Goal: Task Accomplishment & Management: Manage account settings

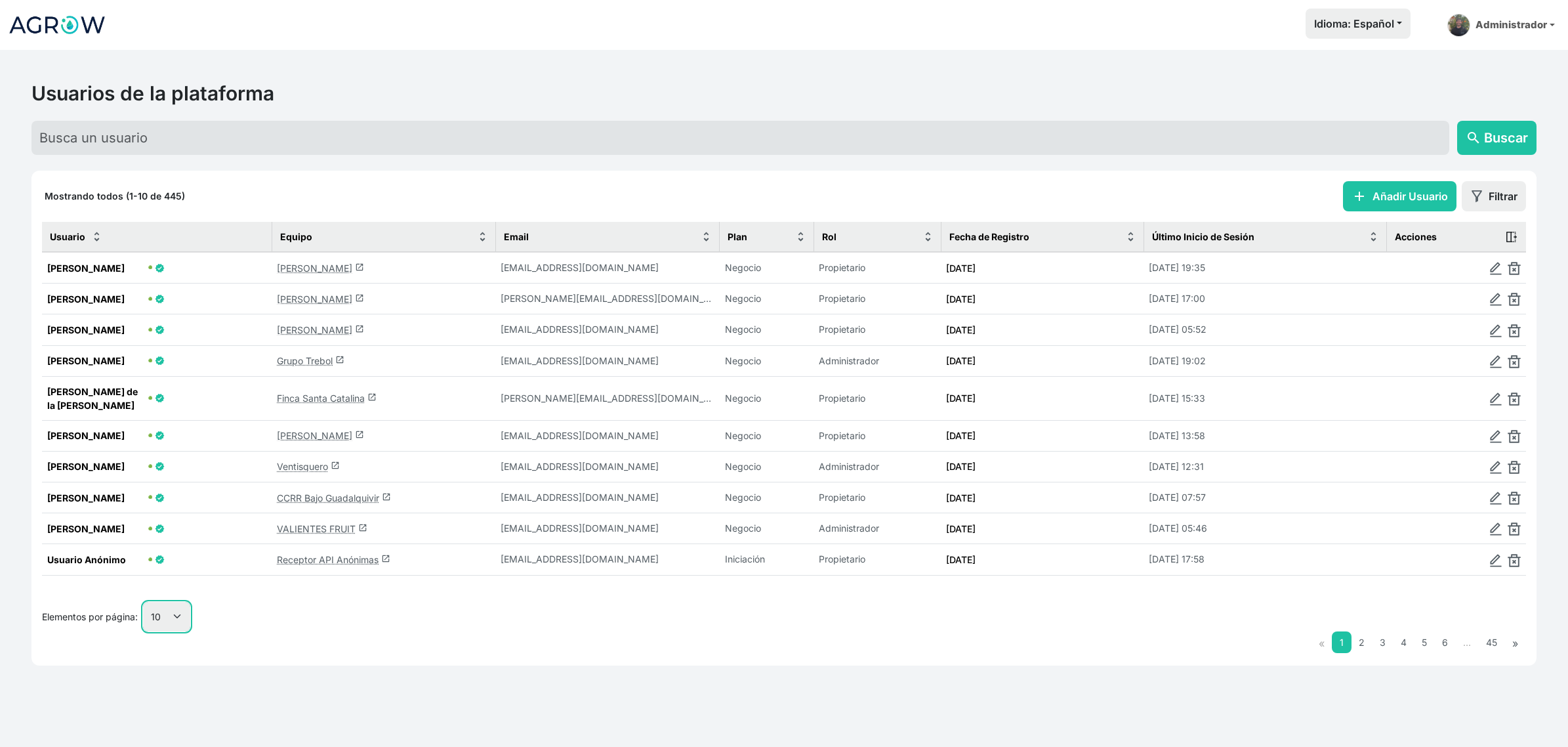
click at [159, 609] on select "10 25 50 100" at bounding box center [167, 617] width 47 height 30
select select "25"
click at [144, 631] on select "10 25 50 100" at bounding box center [167, 617] width 47 height 30
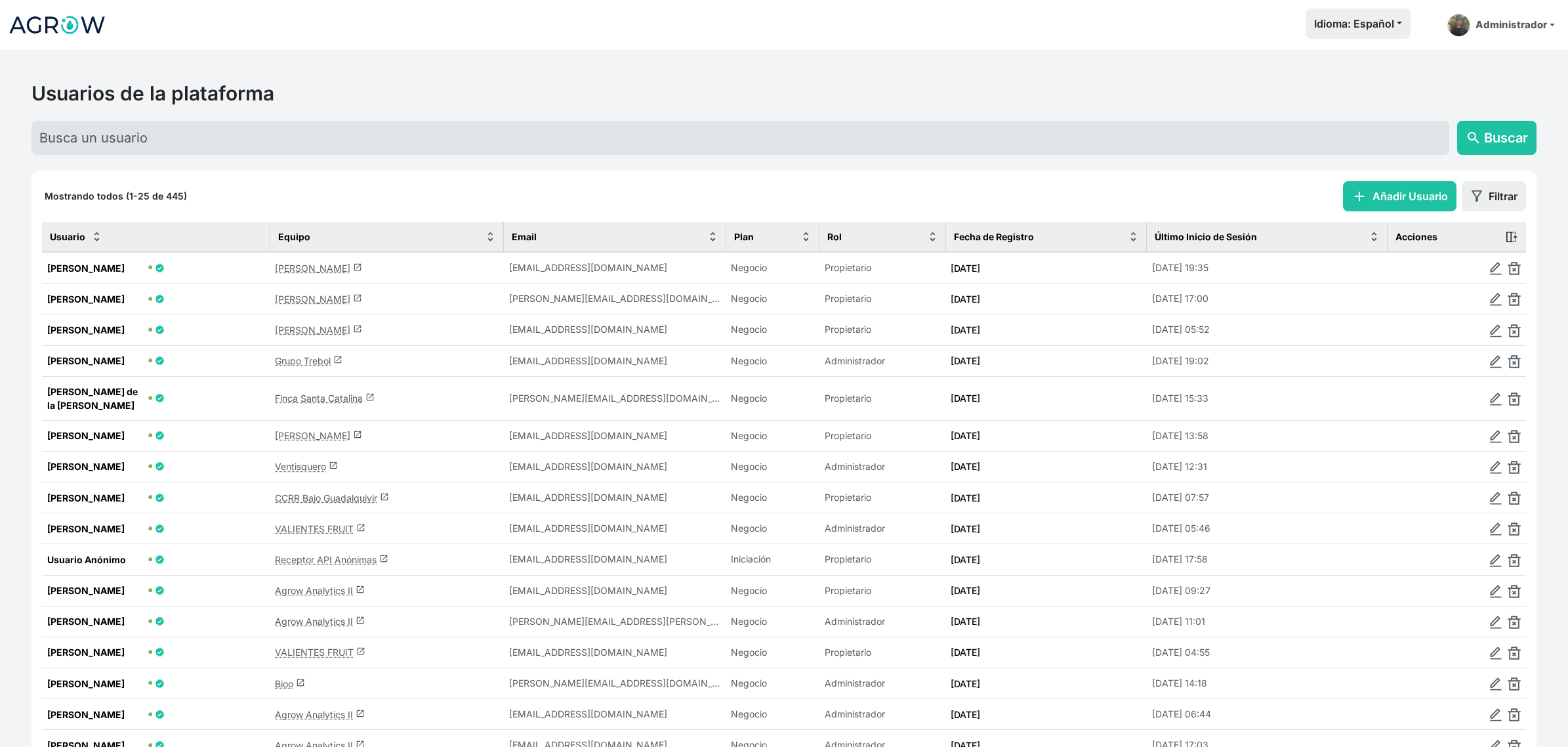
scroll to position [164, 0]
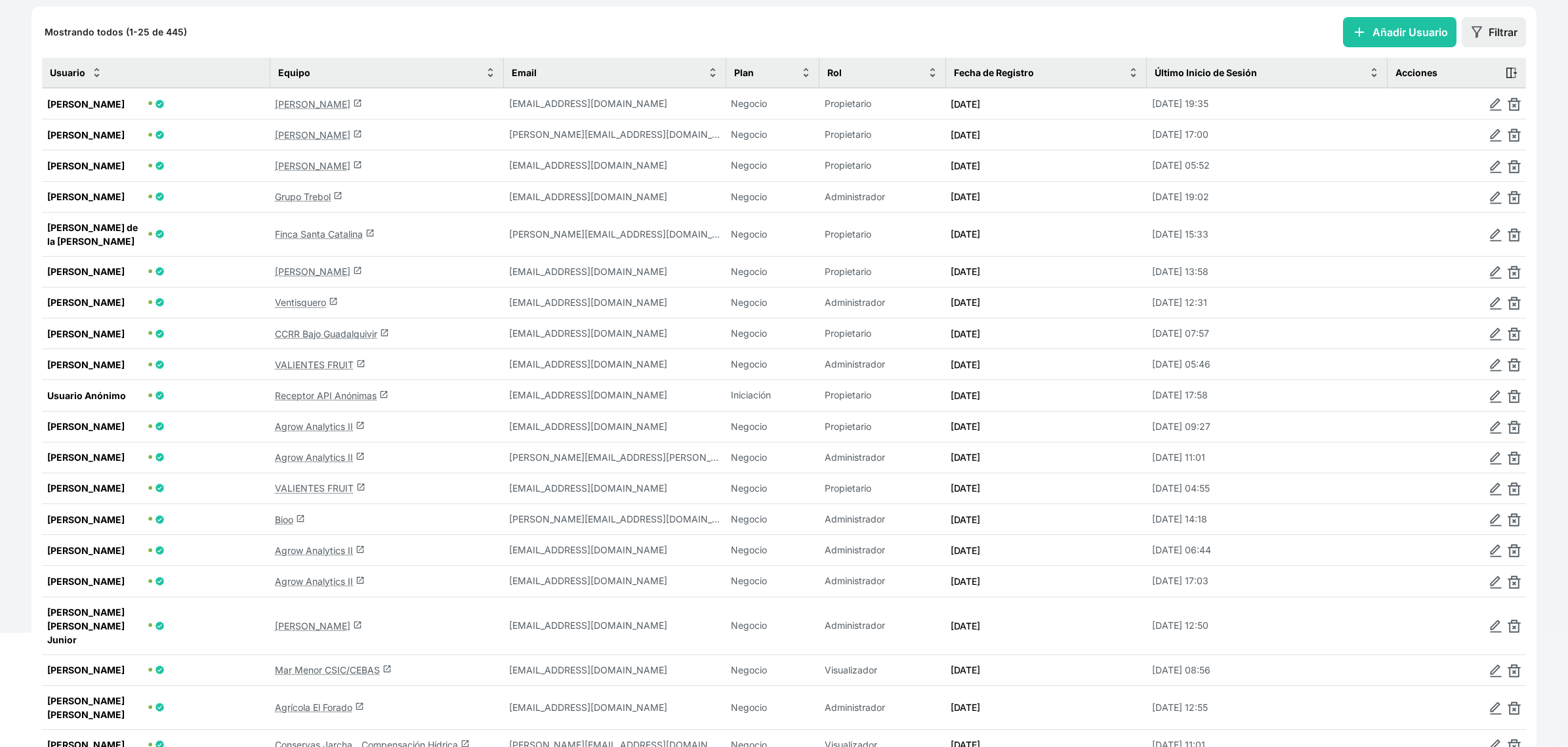
click at [287, 525] on link "Bioo launch" at bounding box center [290, 519] width 30 height 11
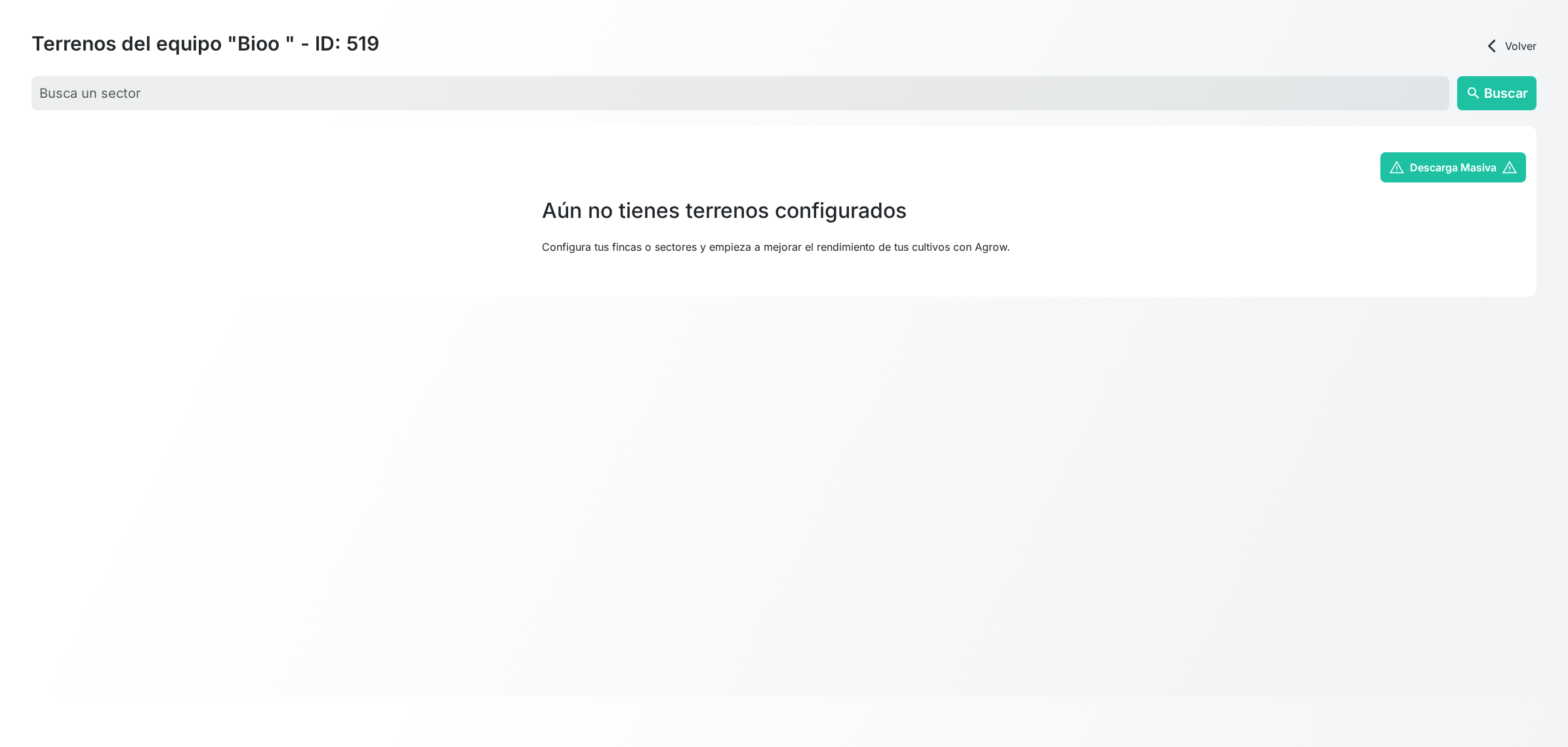
scroll to position [63, 0]
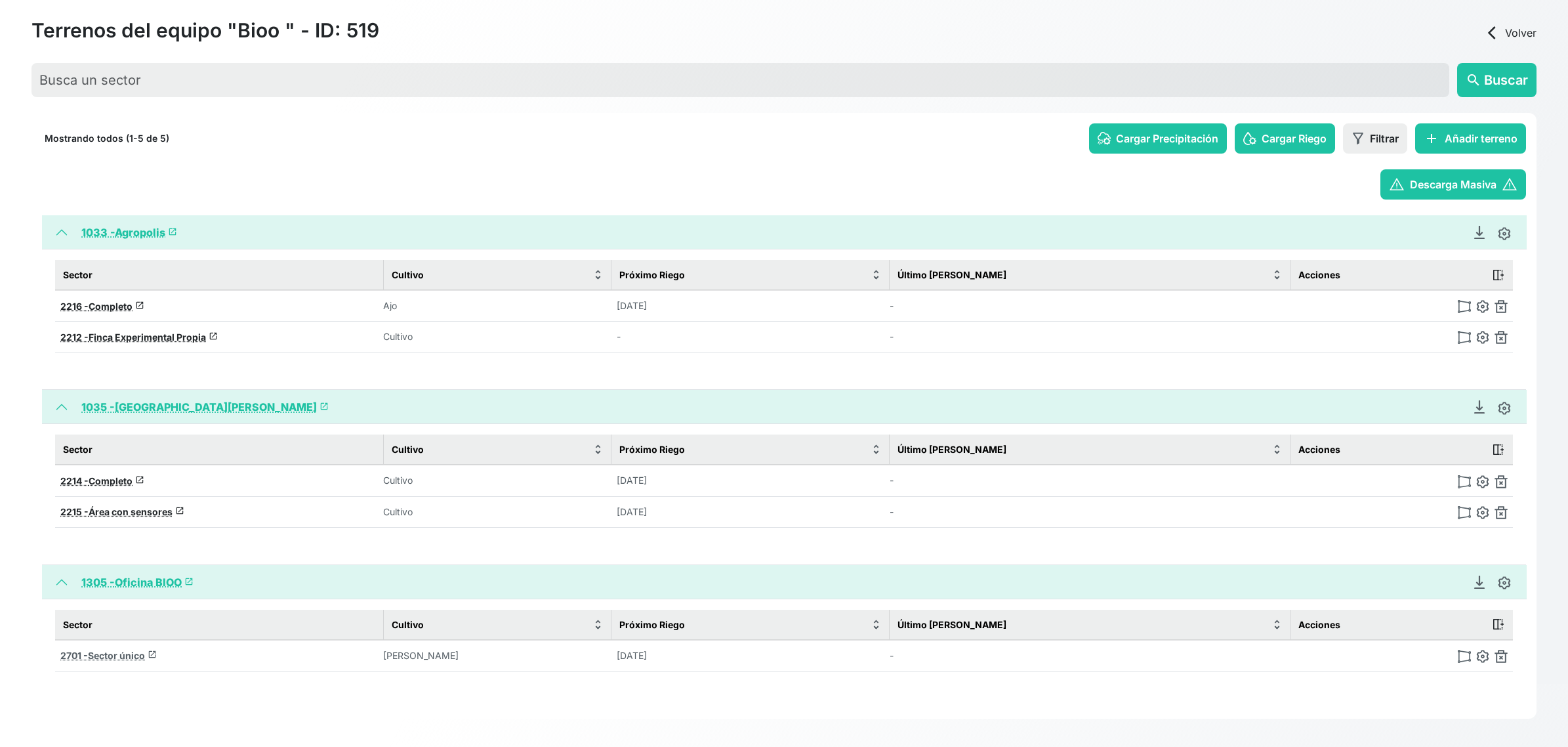
click at [116, 653] on span "Sector único" at bounding box center [116, 655] width 57 height 11
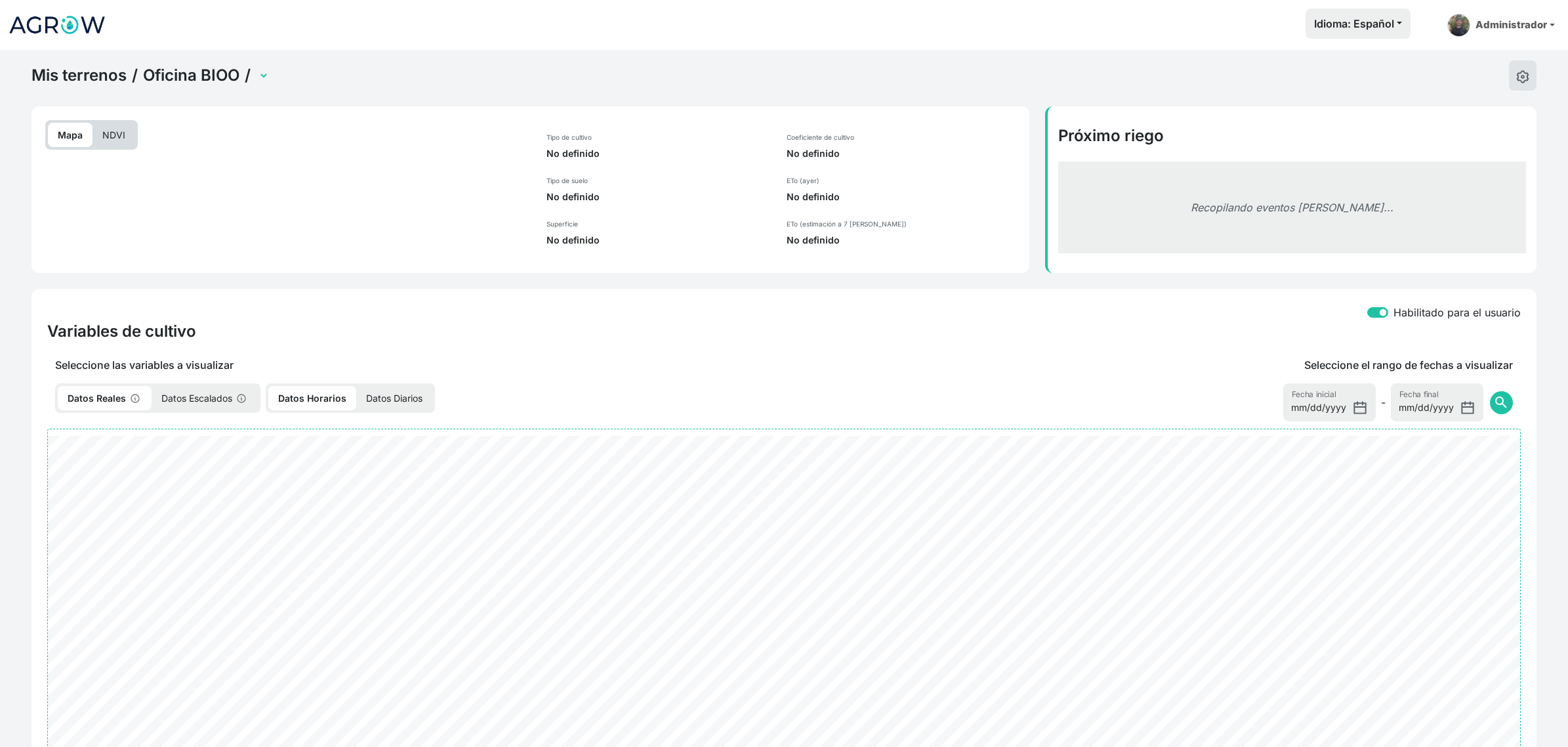
select select "2701"
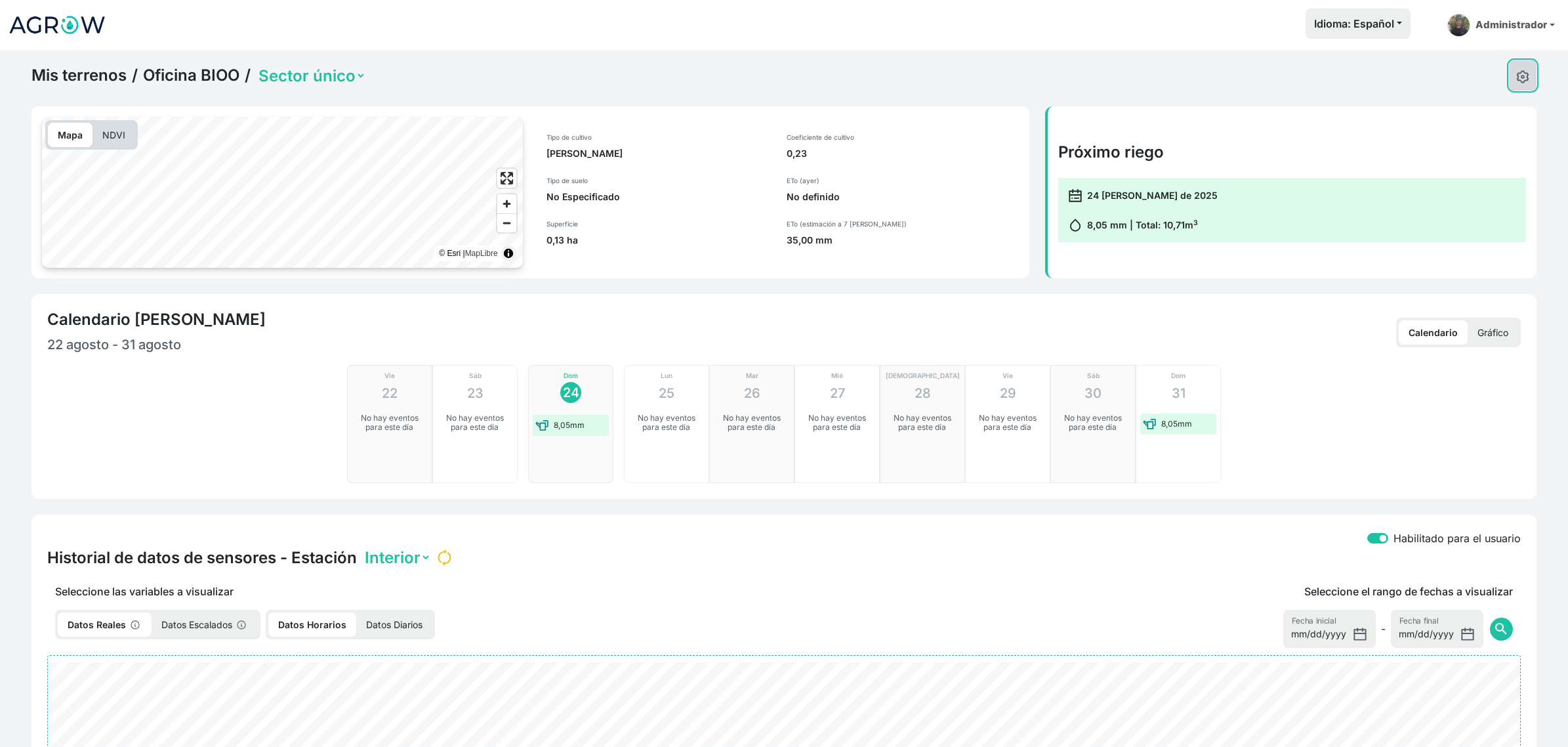
click at [1529, 76] on button at bounding box center [1523, 75] width 28 height 30
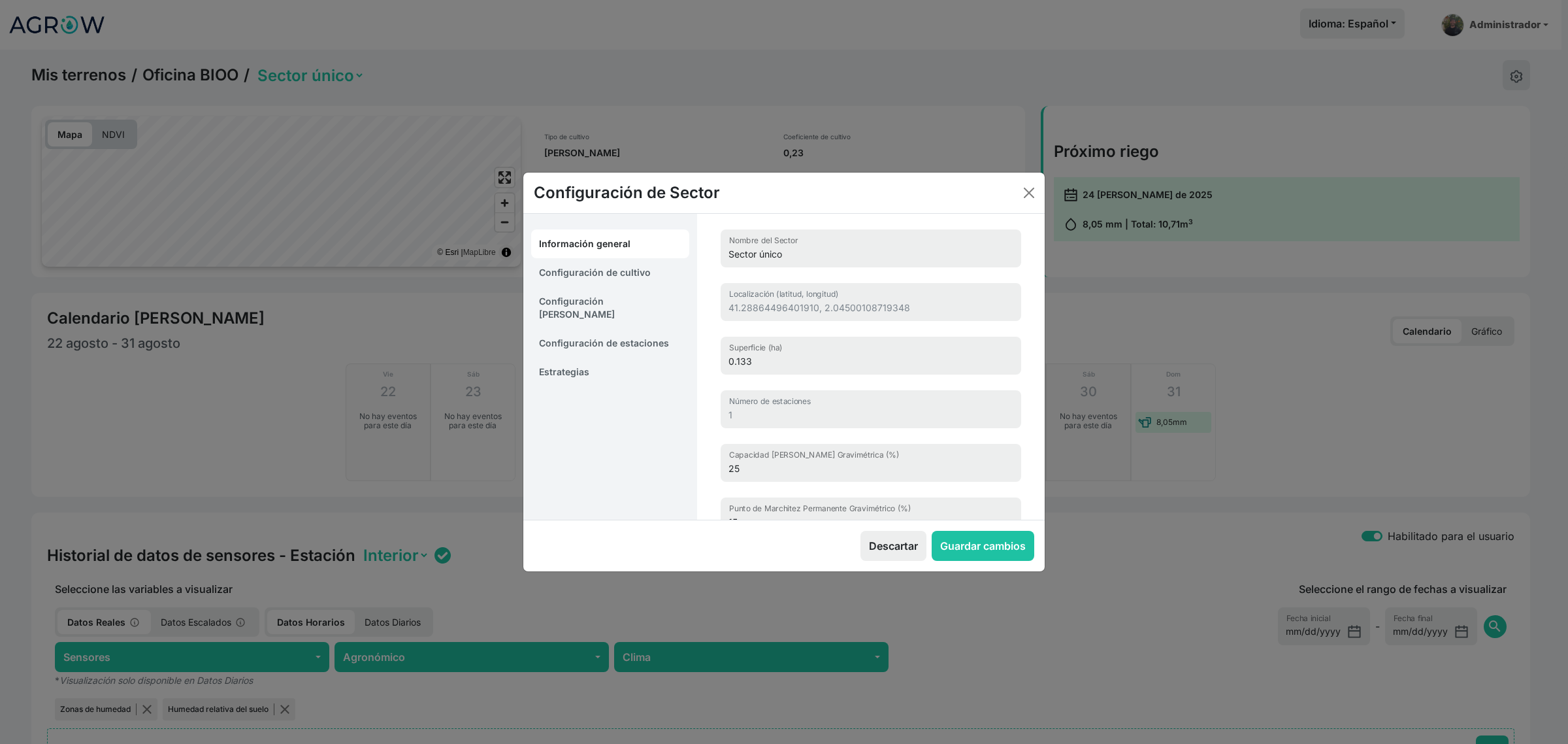
click at [578, 333] on link "Configuración de estaciones" at bounding box center [610, 343] width 158 height 29
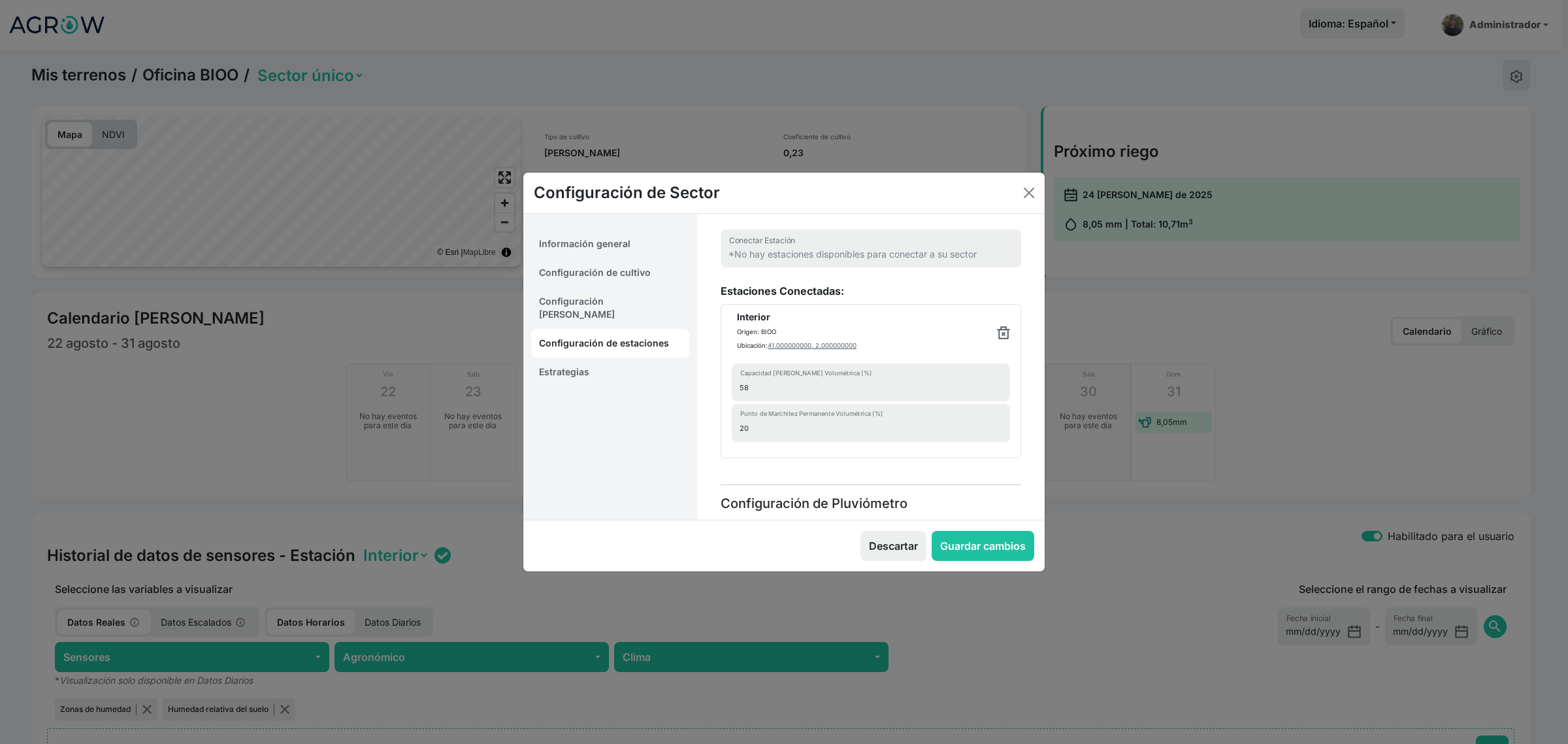
click at [594, 268] on link "Configuración de cultivo" at bounding box center [610, 272] width 158 height 29
select select "1313"
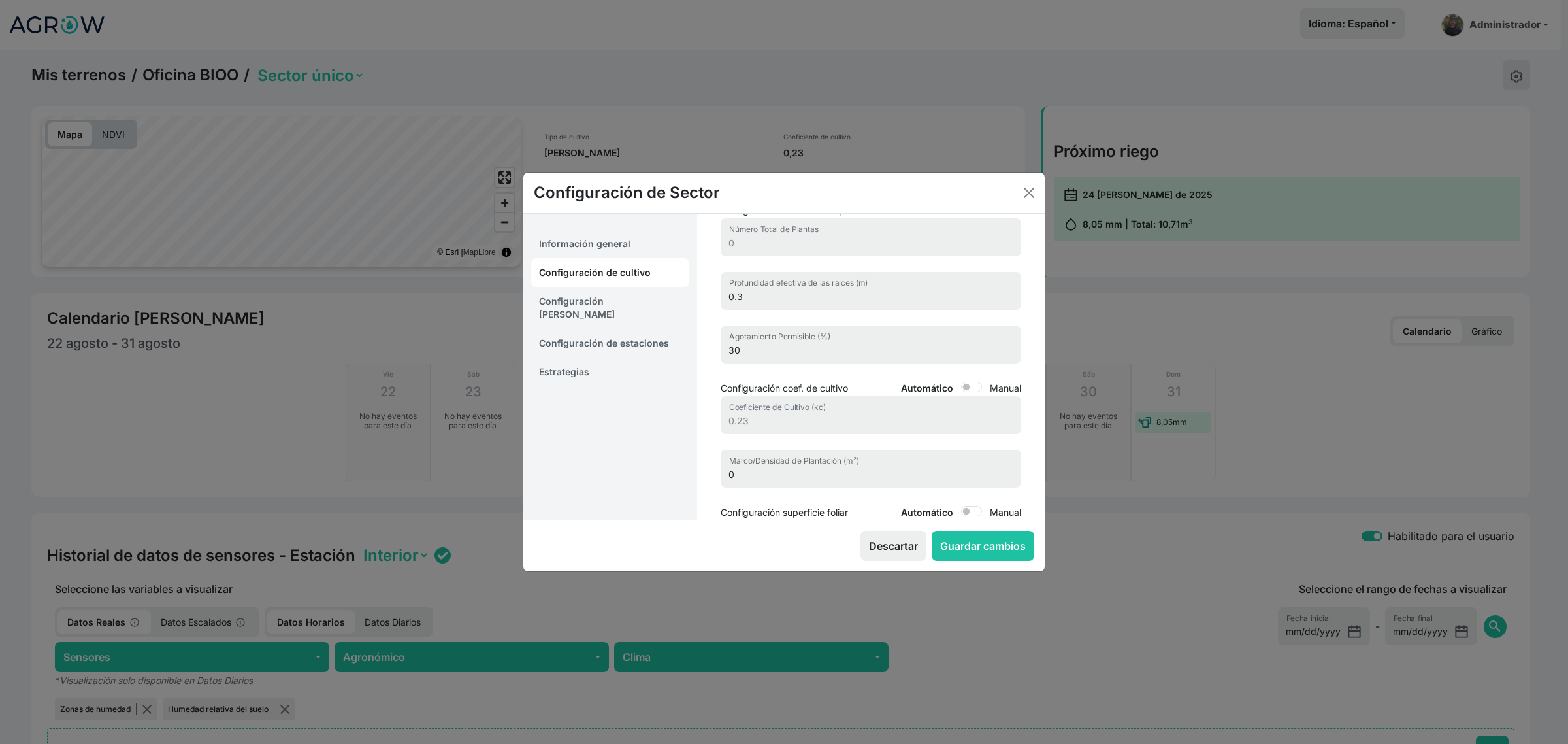
scroll to position [151, 0]
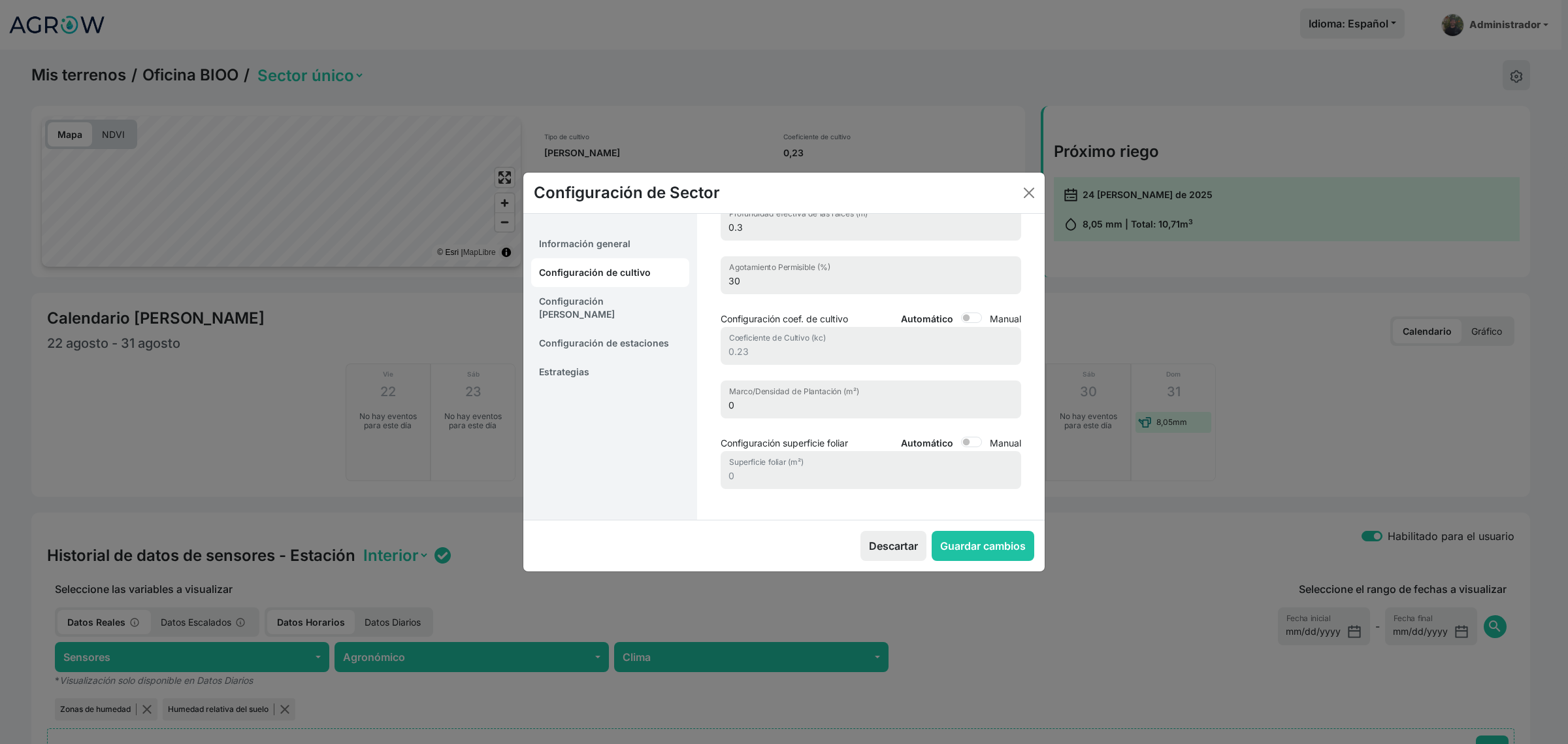
click at [958, 311] on div at bounding box center [971, 317] width 26 height 15
click at [962, 319] on input "Automático" at bounding box center [971, 318] width 21 height 11
click at [962, 319] on input "Automático" at bounding box center [969, 318] width 21 height 11
click at [962, 319] on input "Automático" at bounding box center [971, 318] width 21 height 11
checkbox input "true"
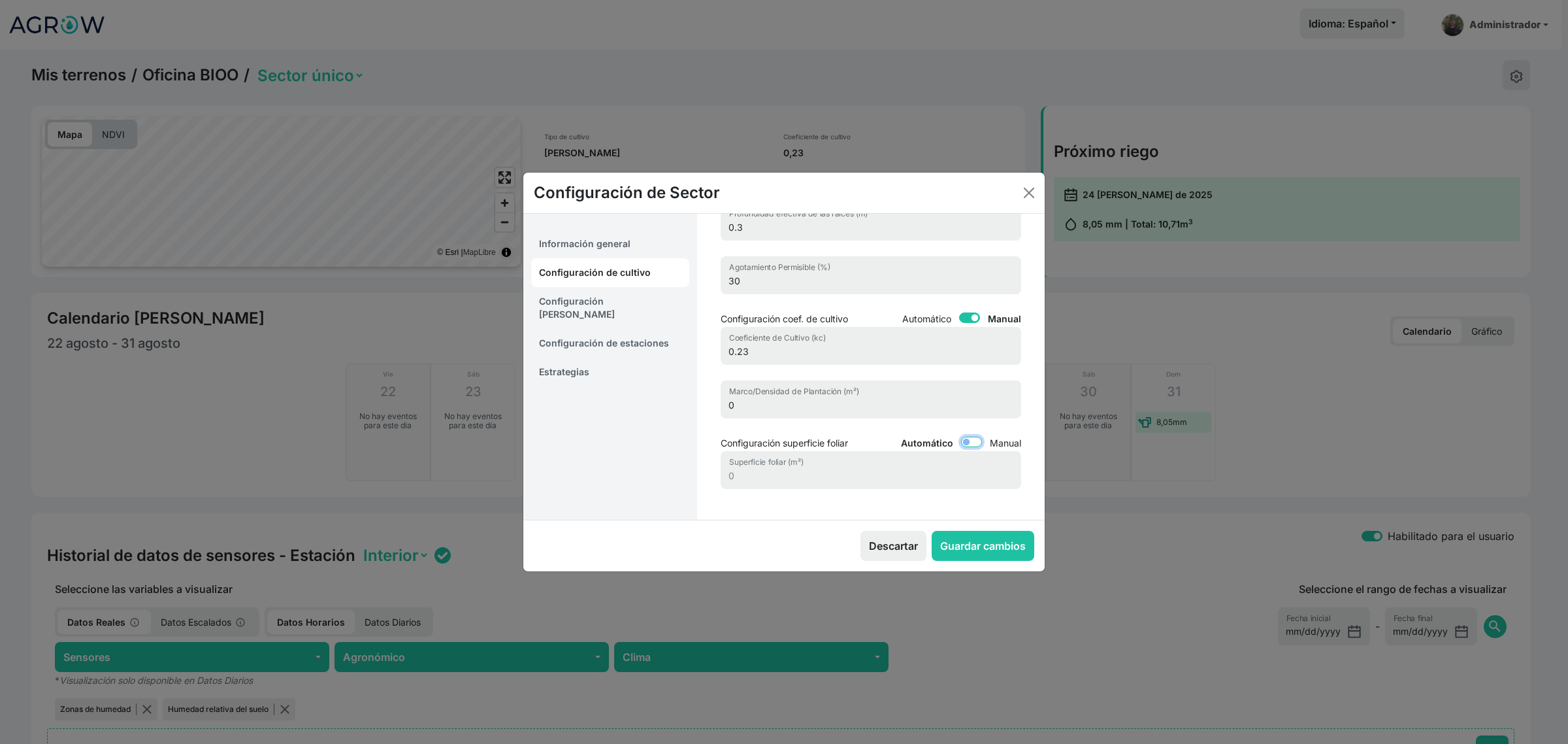
click at [962, 442] on input "Automático" at bounding box center [971, 442] width 21 height 11
checkbox input "true"
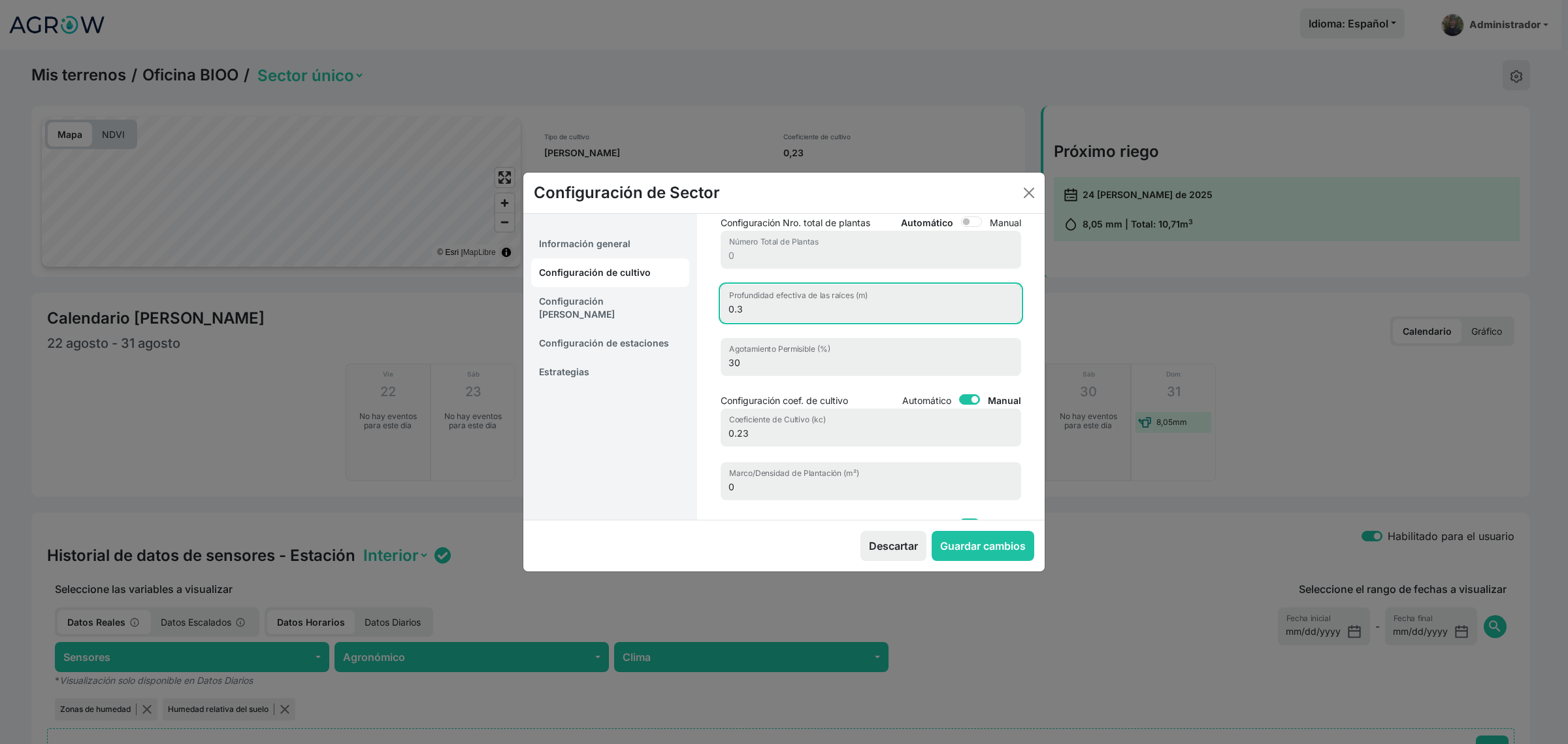
click at [789, 306] on input "0.3" at bounding box center [871, 303] width 301 height 38
drag, startPoint x: 736, startPoint y: 304, endPoint x: 745, endPoint y: 306, distance: 9.2
click at [745, 306] on input "0.3" at bounding box center [871, 303] width 301 height 38
type input "0.1"
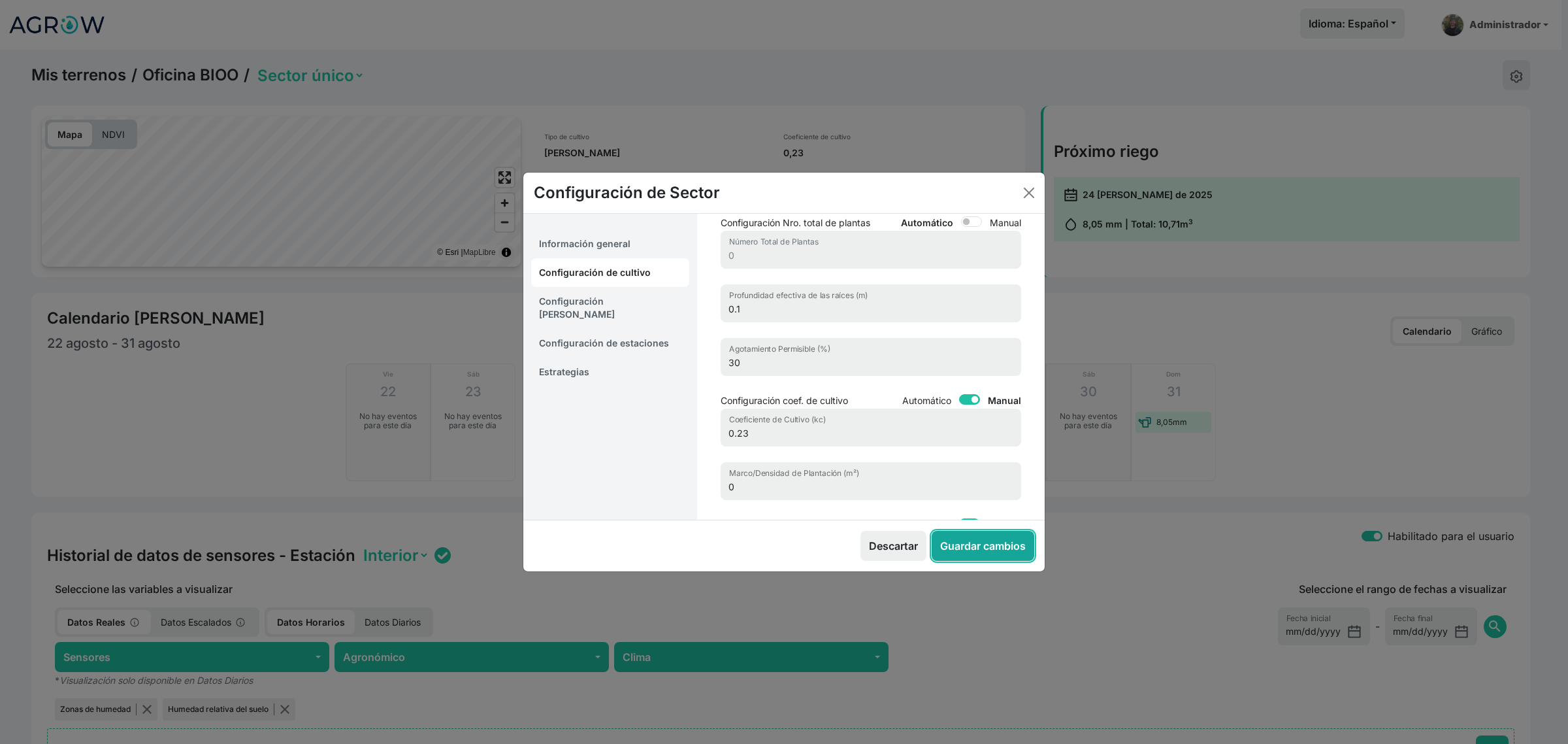
click at [991, 549] on button "Guardar cambios" at bounding box center [983, 545] width 102 height 30
select select "0"
select select "1"
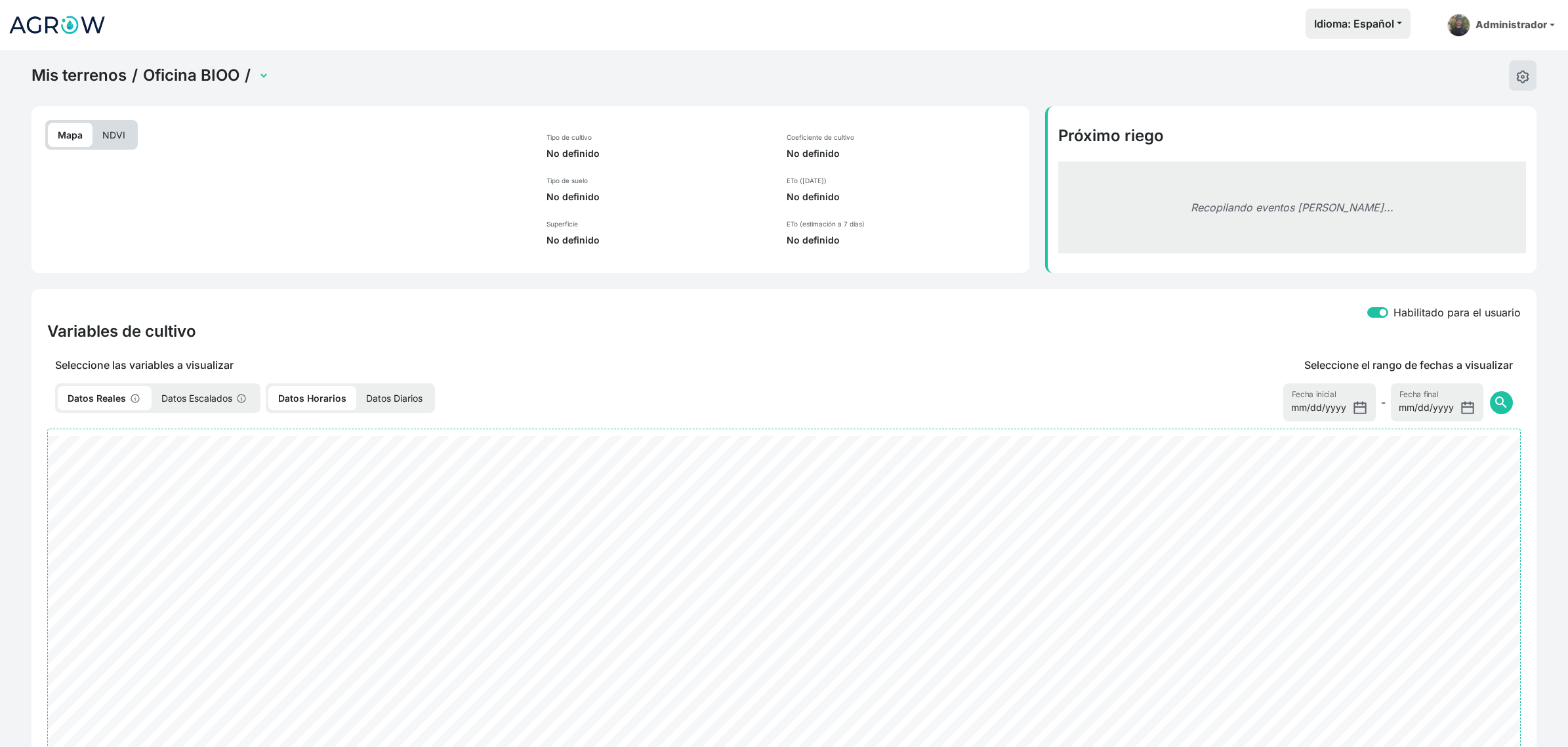
select select "2701"
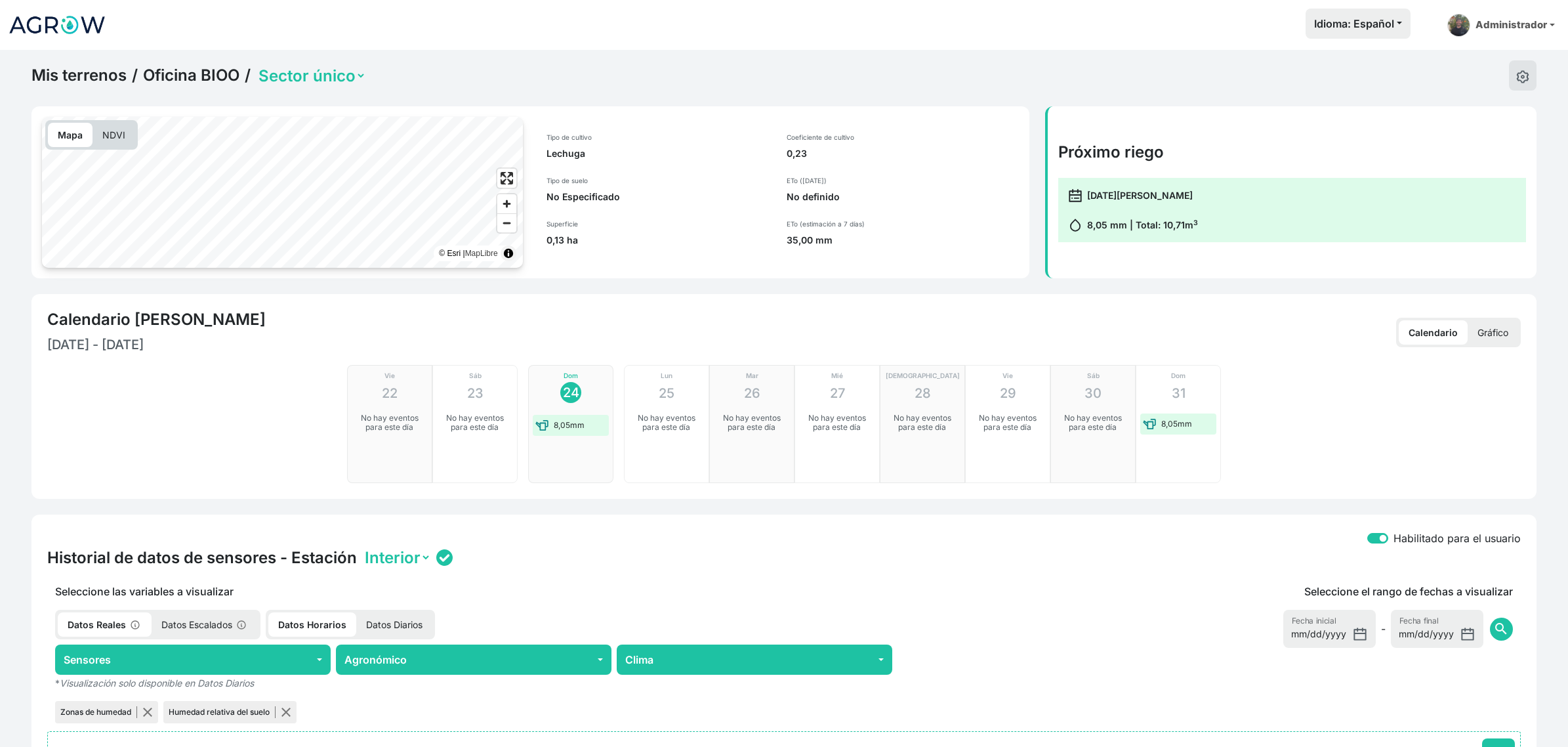
click at [317, 74] on select "Sector único" at bounding box center [311, 76] width 110 height 20
click at [443, 69] on div "Mis terrenos / Oficina BIOO / Sector único" at bounding box center [784, 75] width 1505 height 30
click at [1499, 335] on p "Gráfico" at bounding box center [1493, 333] width 51 height 24
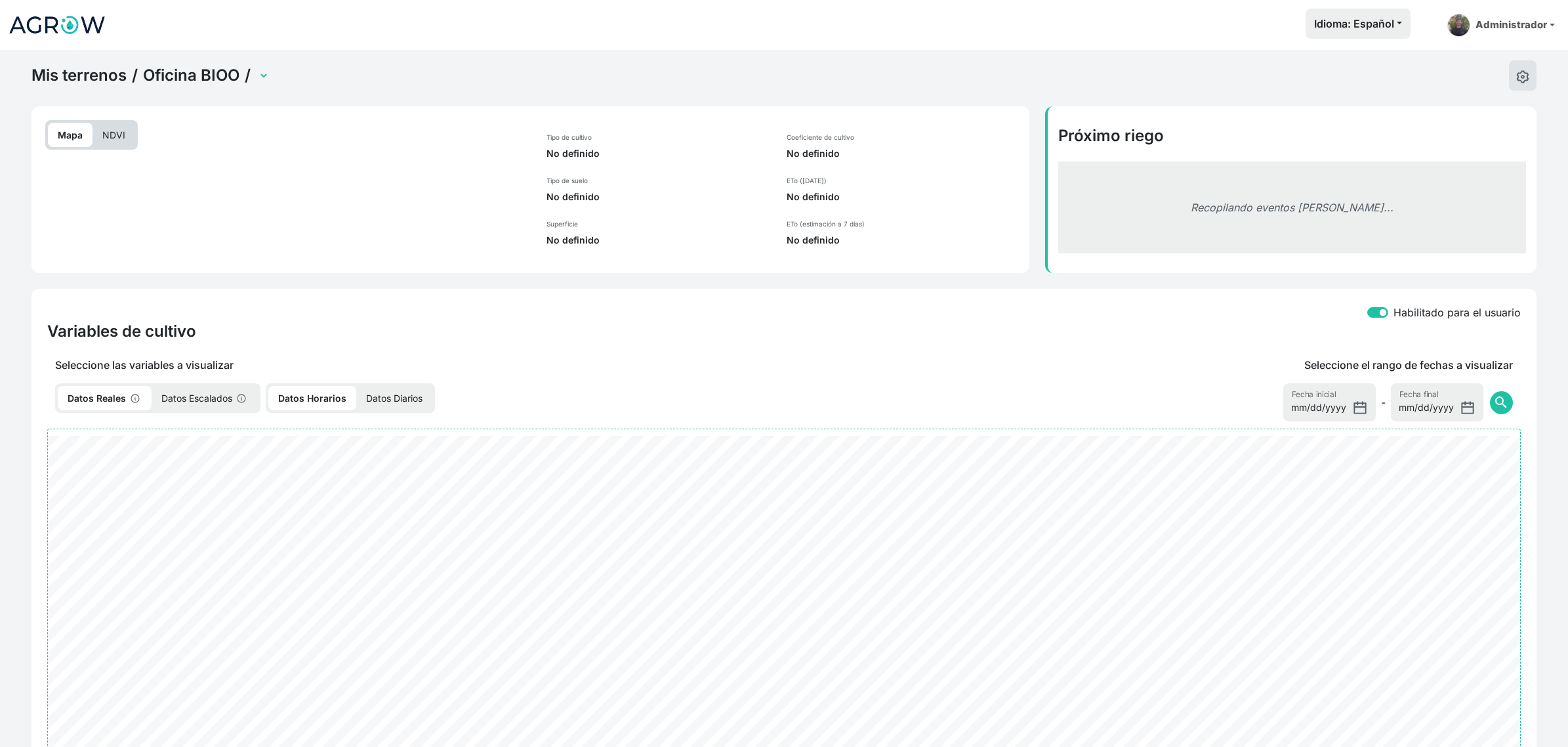
select select "2701"
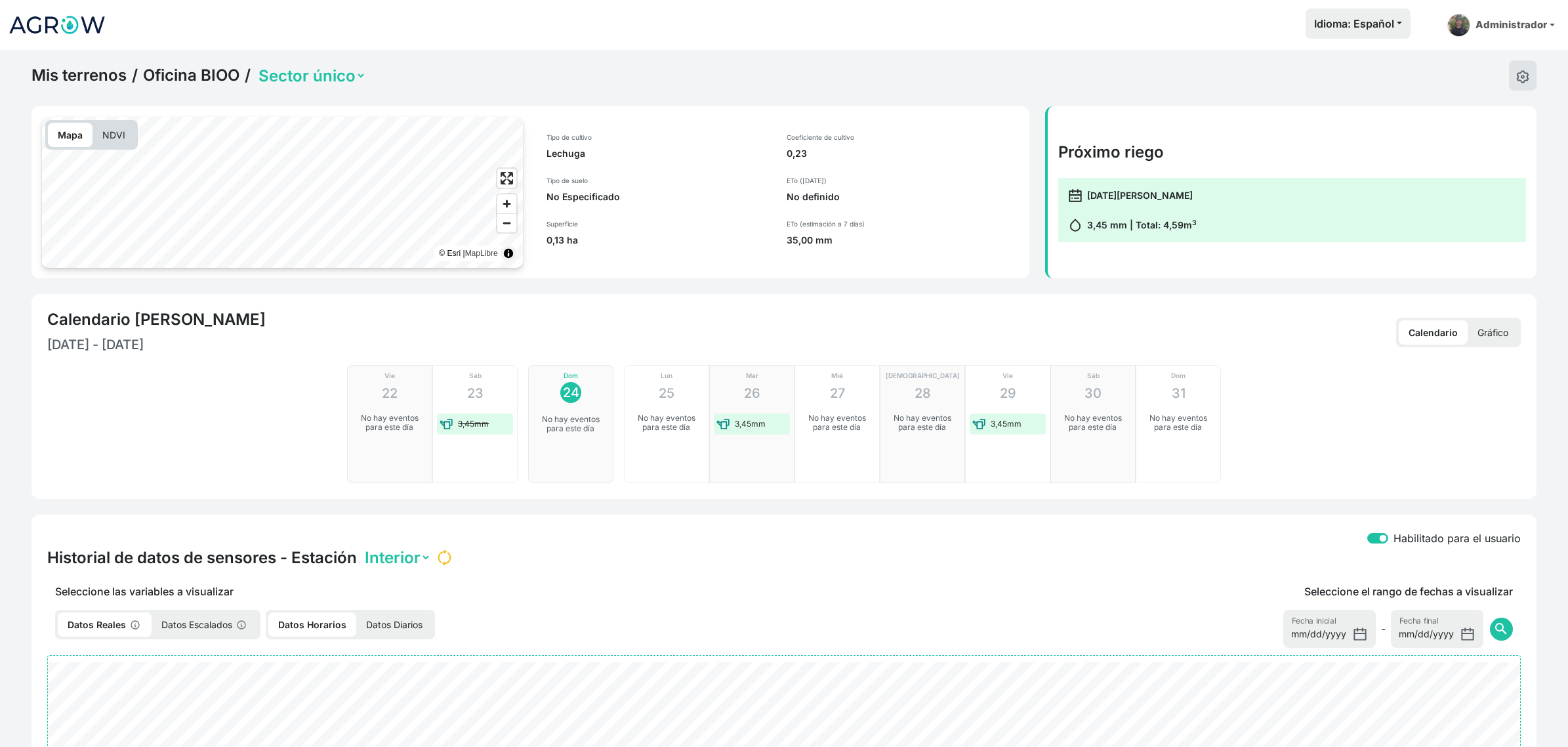
click at [831, 197] on p "No definido" at bounding box center [903, 197] width 232 height 13
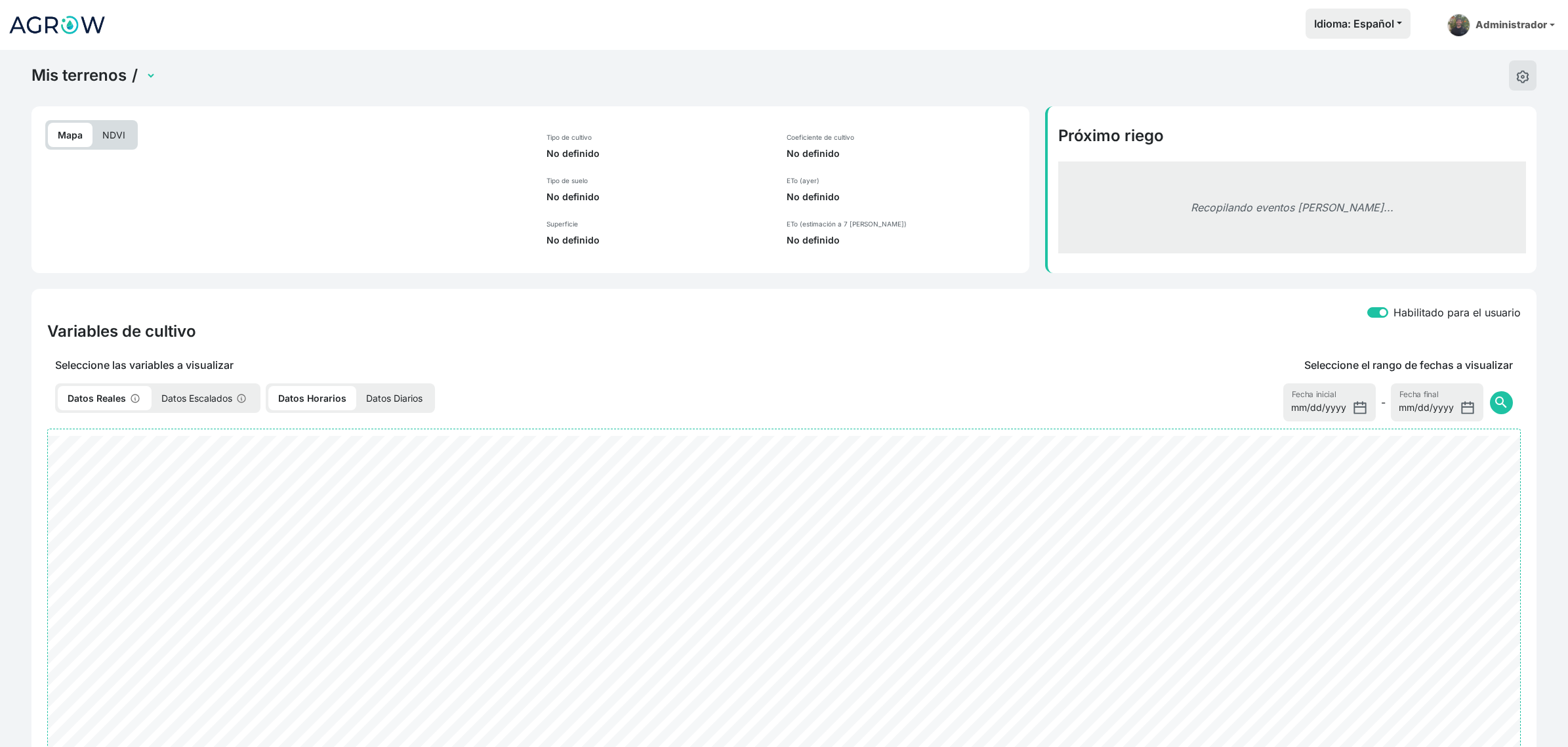
select select "2701"
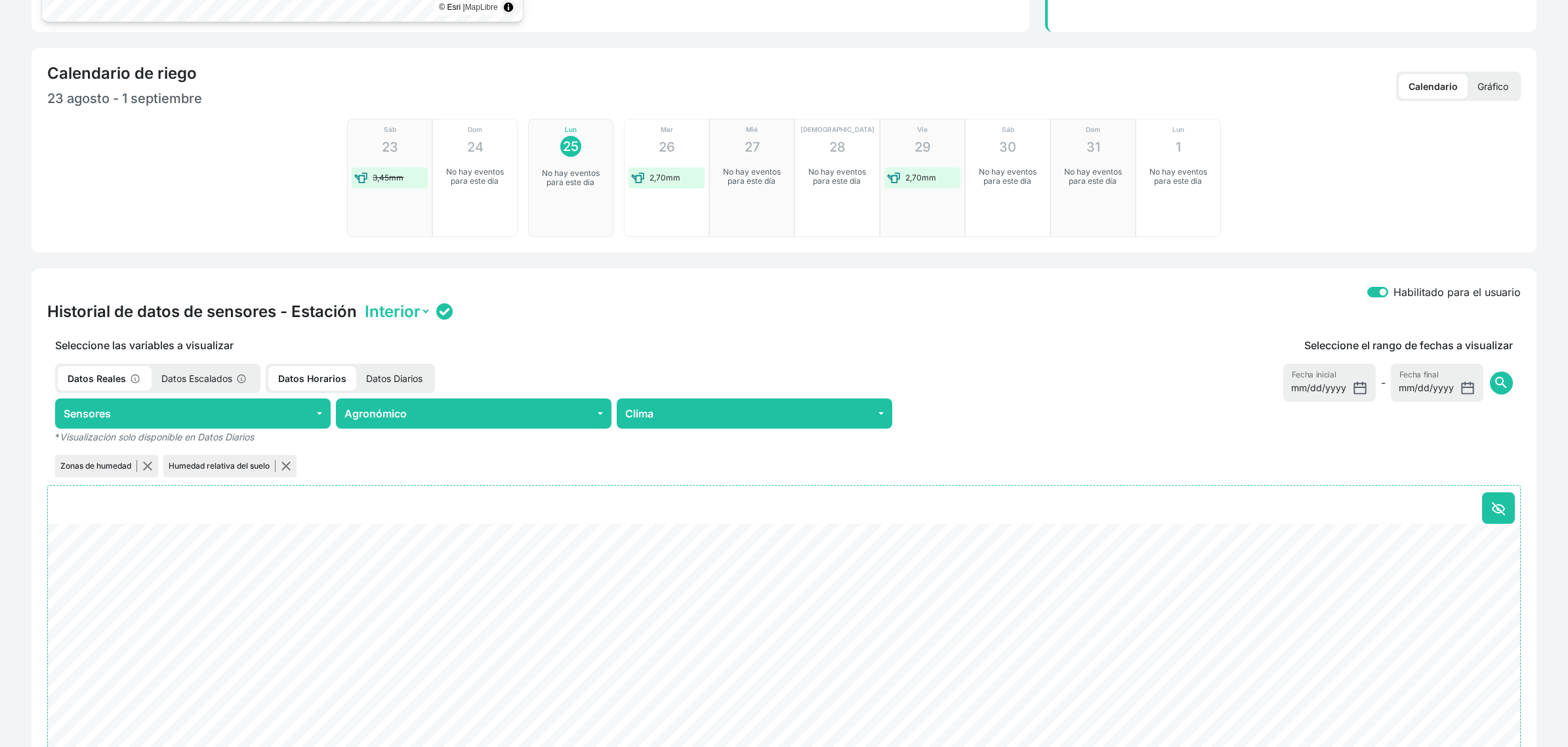
scroll to position [328, 0]
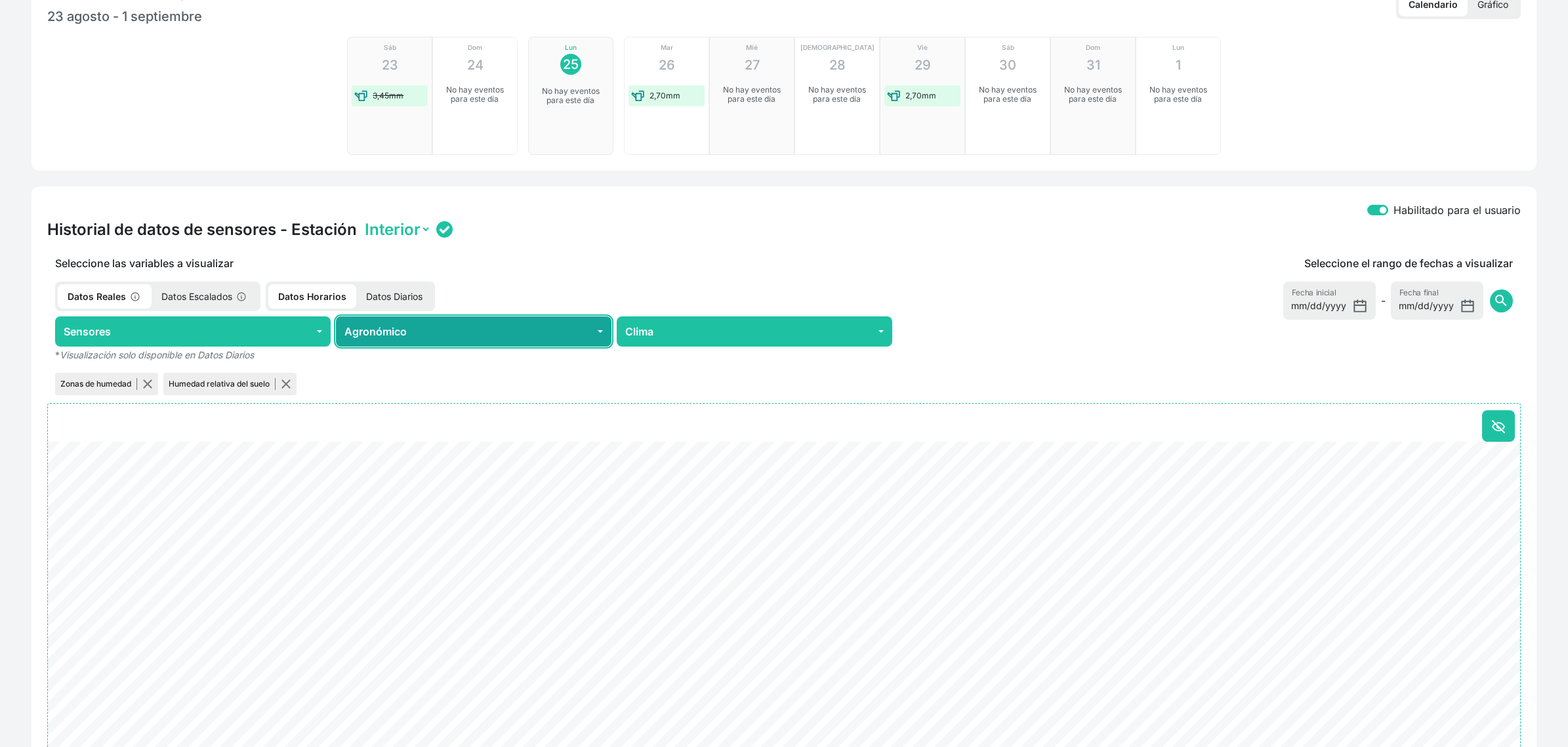
click at [480, 332] on button "Agronómico" at bounding box center [474, 331] width 276 height 30
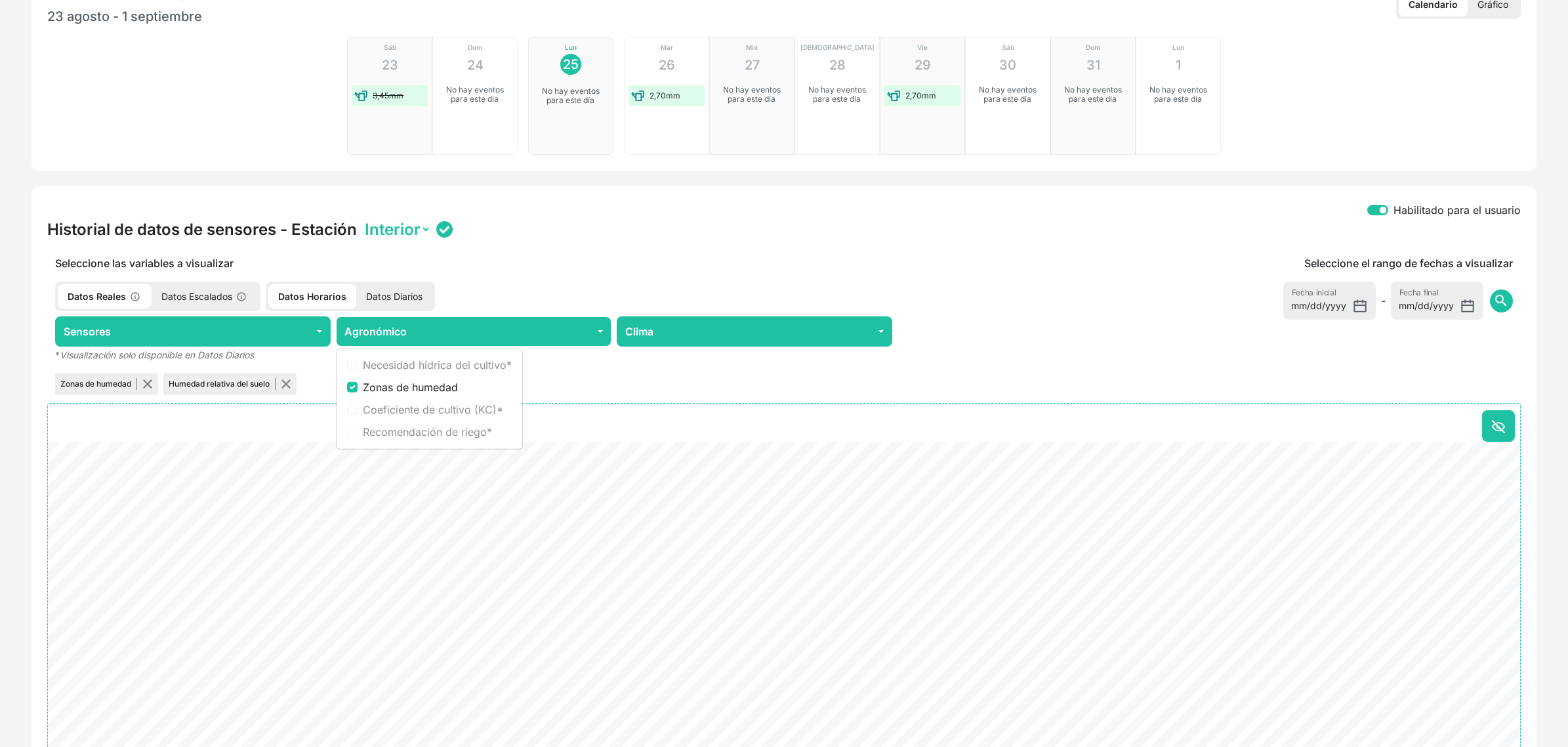
click at [415, 293] on p "Datos Diarios" at bounding box center [394, 296] width 76 height 24
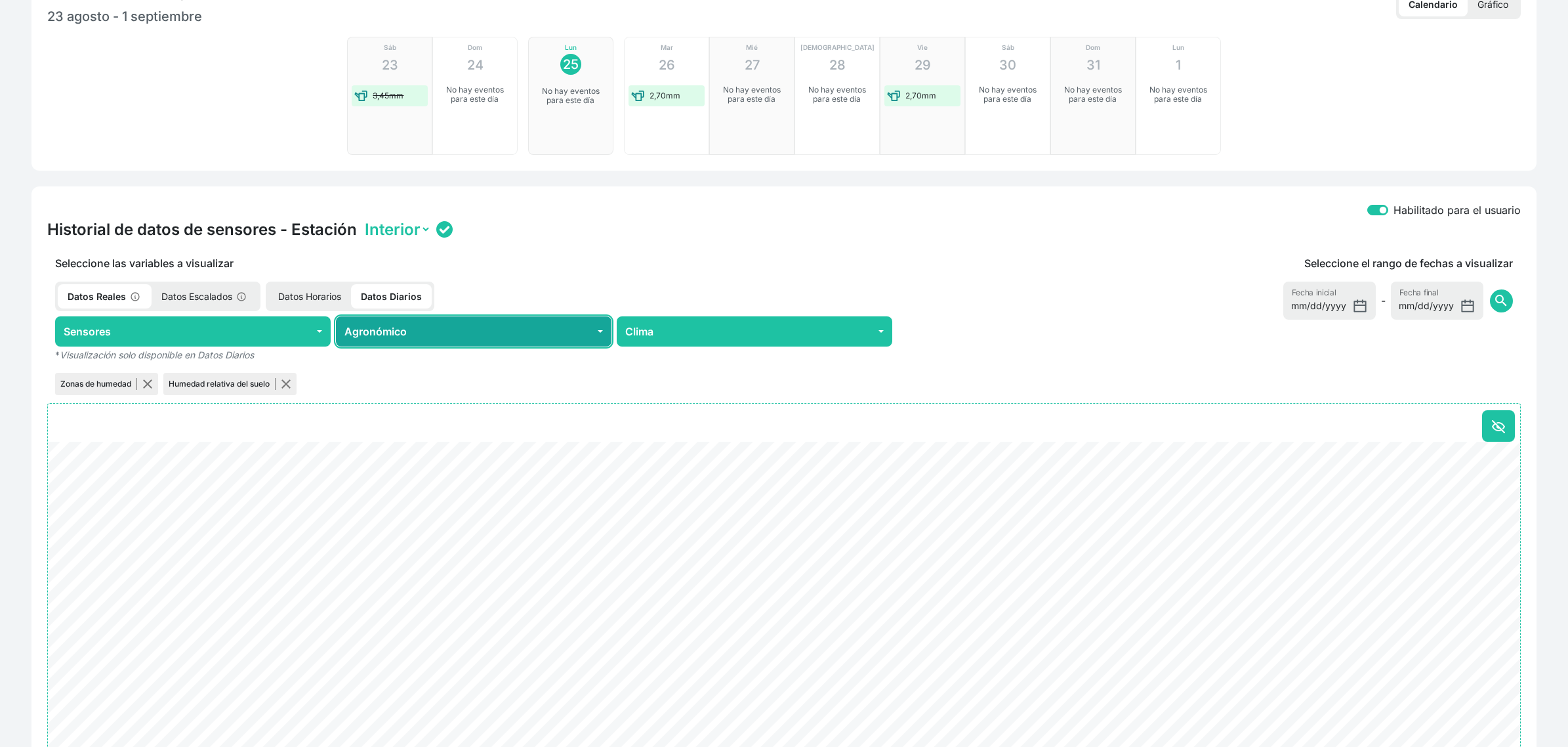
click at [478, 328] on button "Agronómico" at bounding box center [474, 331] width 276 height 30
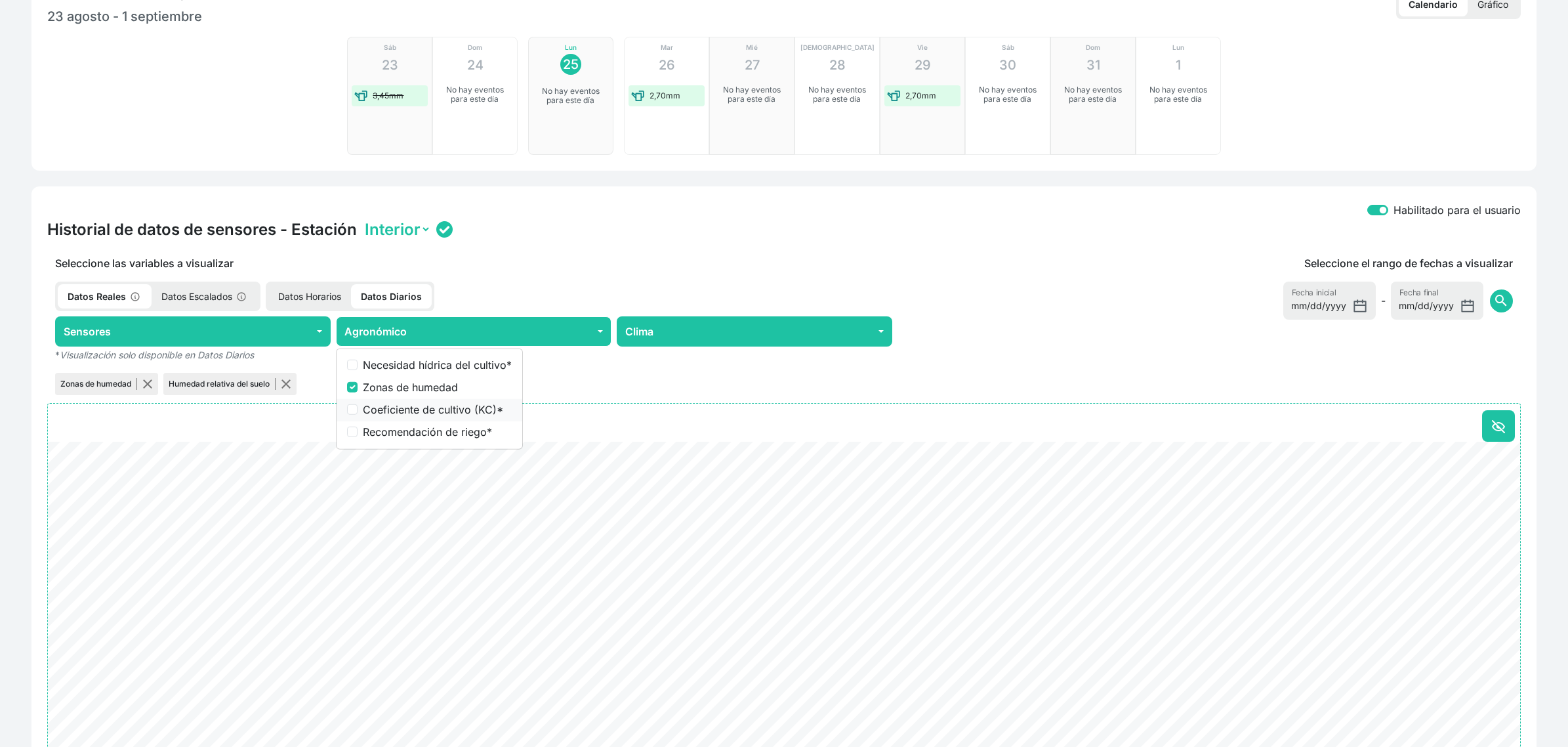
click at [456, 402] on label "Coeficiente de cultivo (KC) *" at bounding box center [437, 409] width 149 height 16
click at [358, 404] on input "Coeficiente de cultivo (KC) *" at bounding box center [353, 410] width 11 height 11
checkbox input "true"
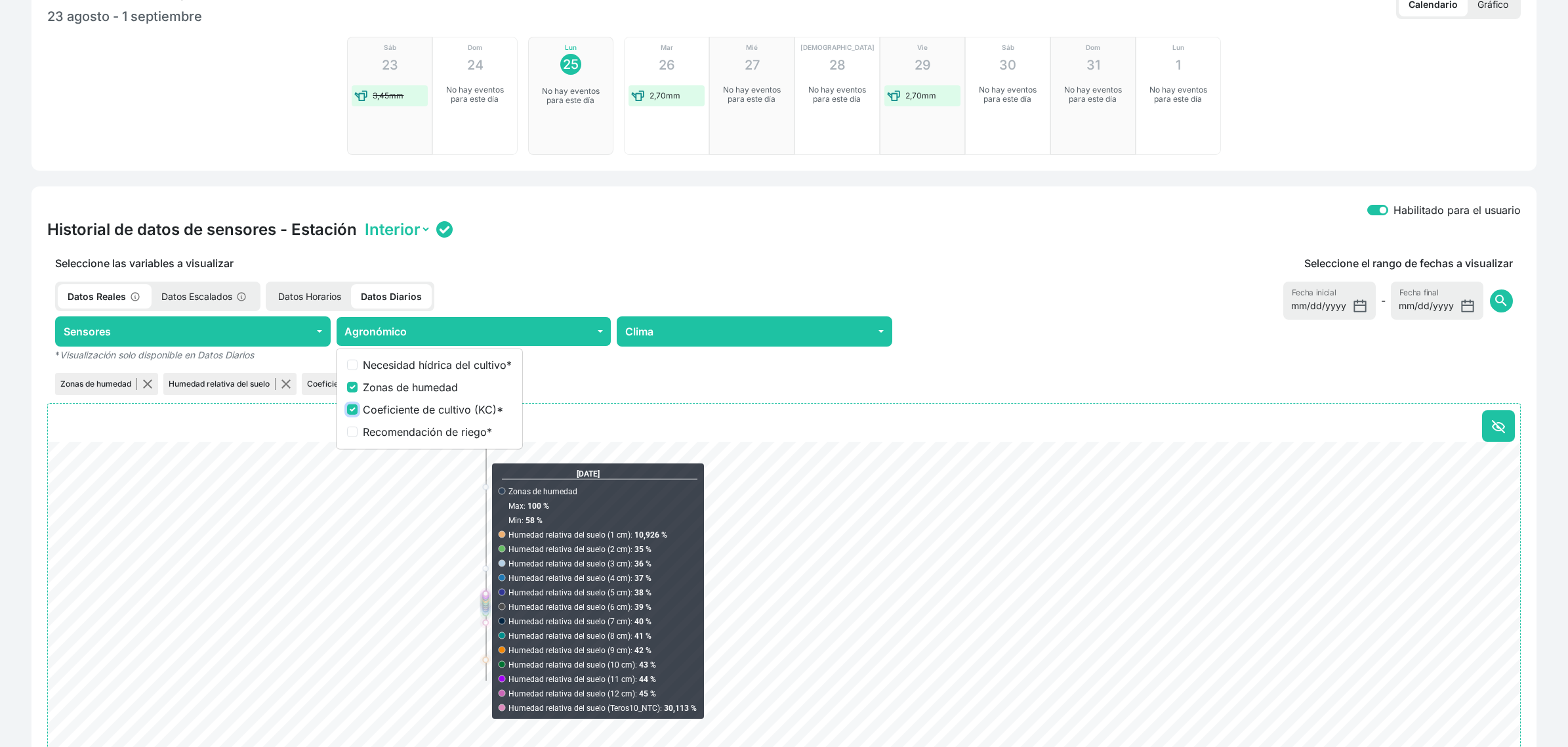
scroll to position [484, 0]
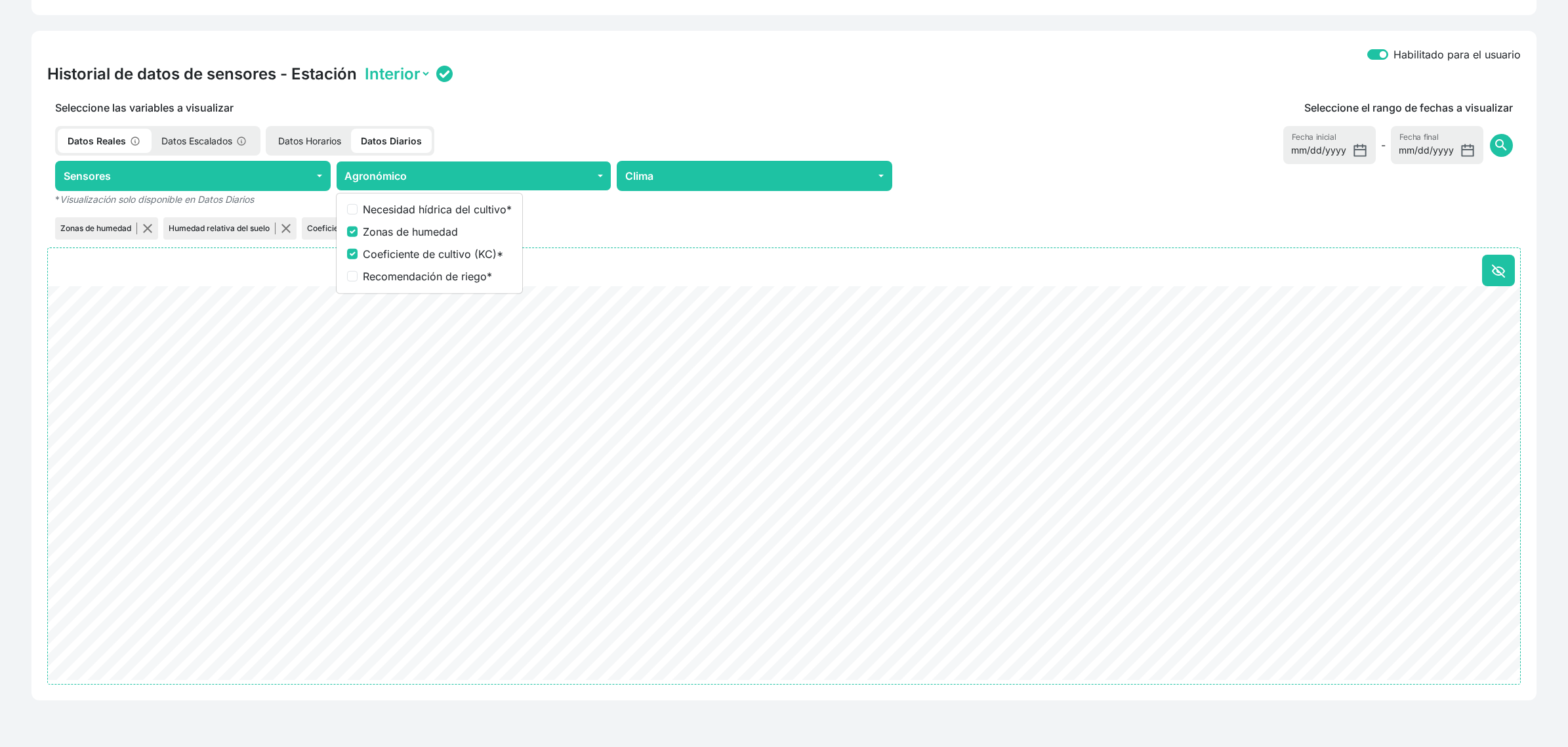
click at [237, 250] on div "2025-08-19 Zonas de humedad Max ‎: 100 % Min ‎: 58 % Humedad relativa del suelo…" at bounding box center [784, 466] width 1474 height 437
click at [147, 226] on button "button" at bounding box center [148, 228] width 11 height 11
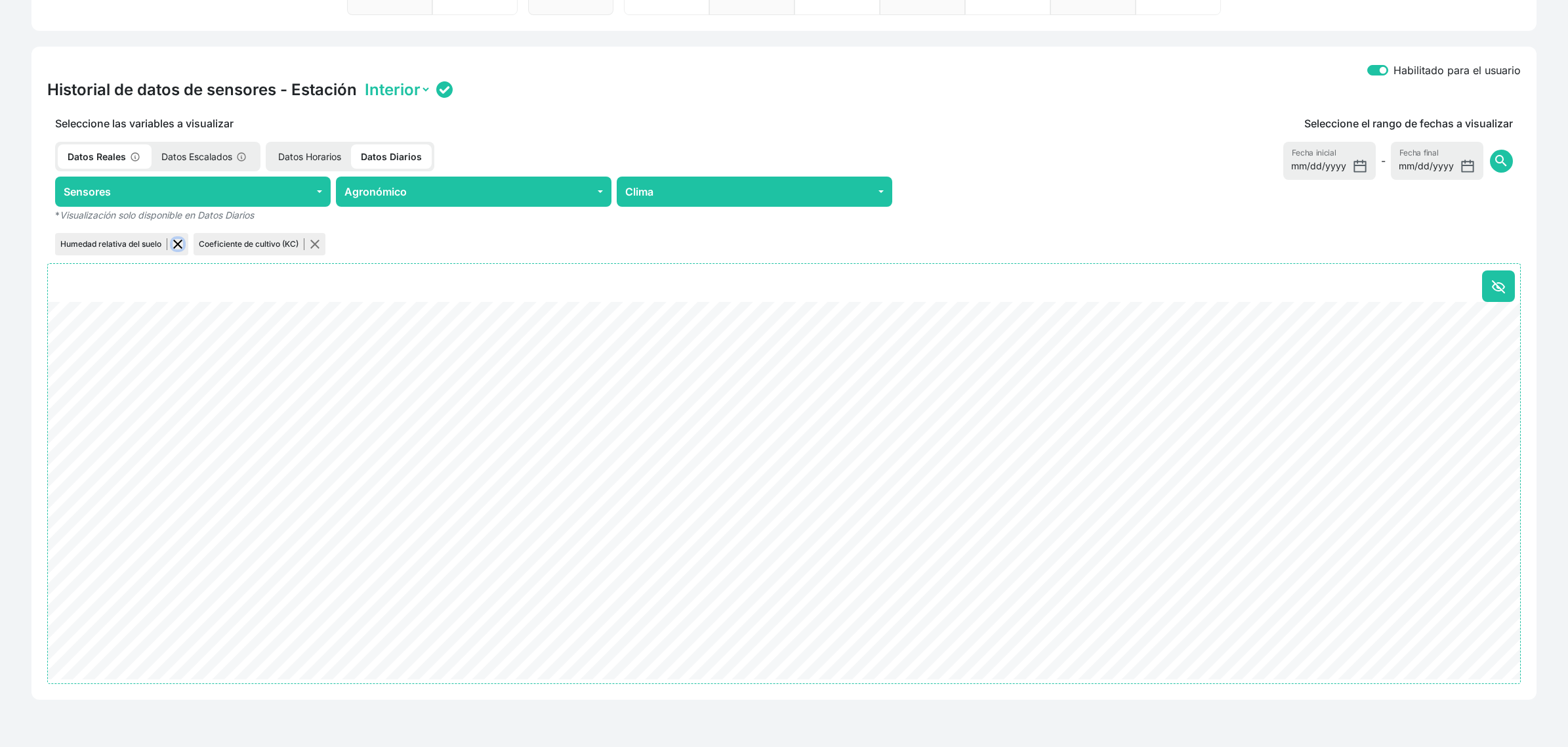
scroll to position [467, 0]
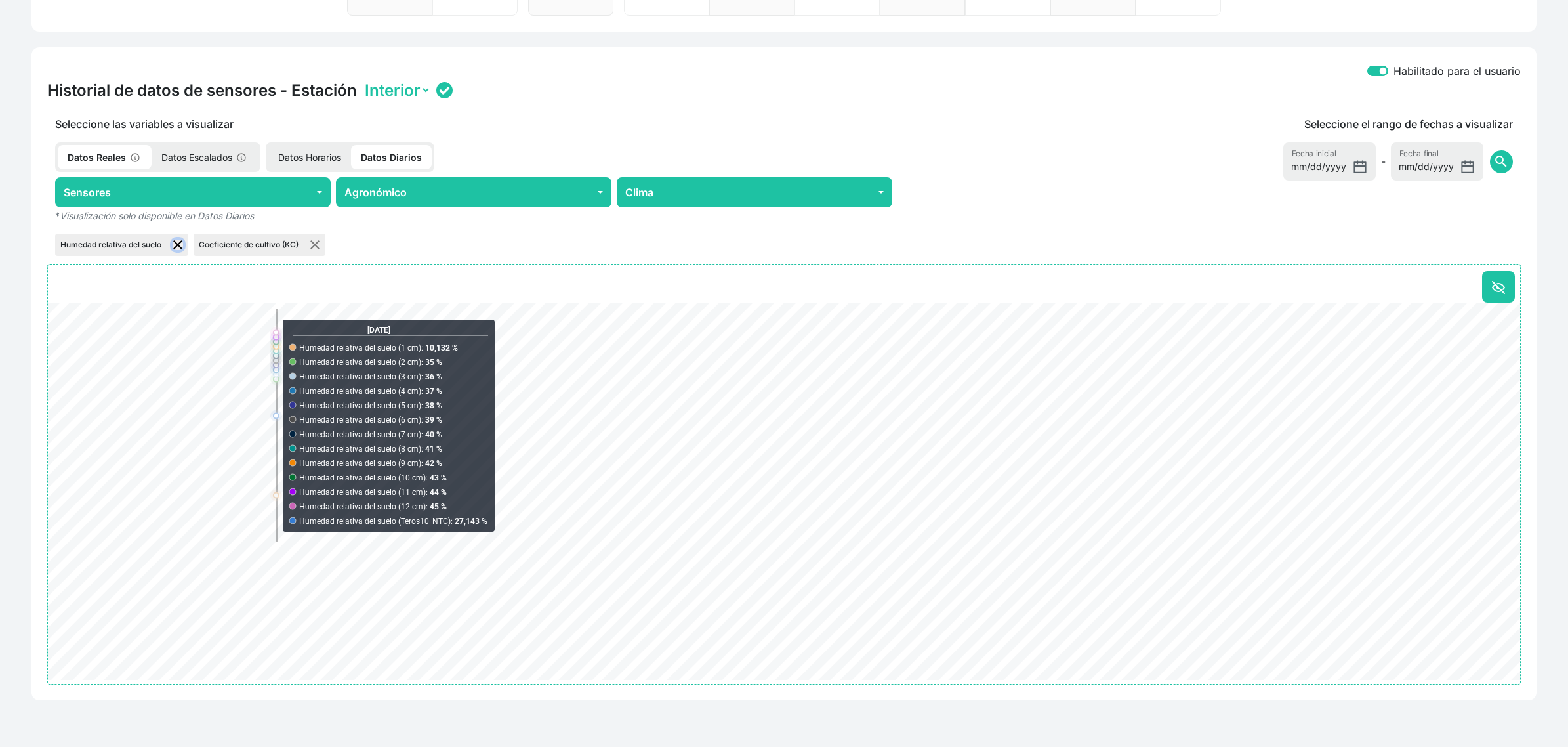
click at [178, 243] on button "button" at bounding box center [178, 245] width 11 height 11
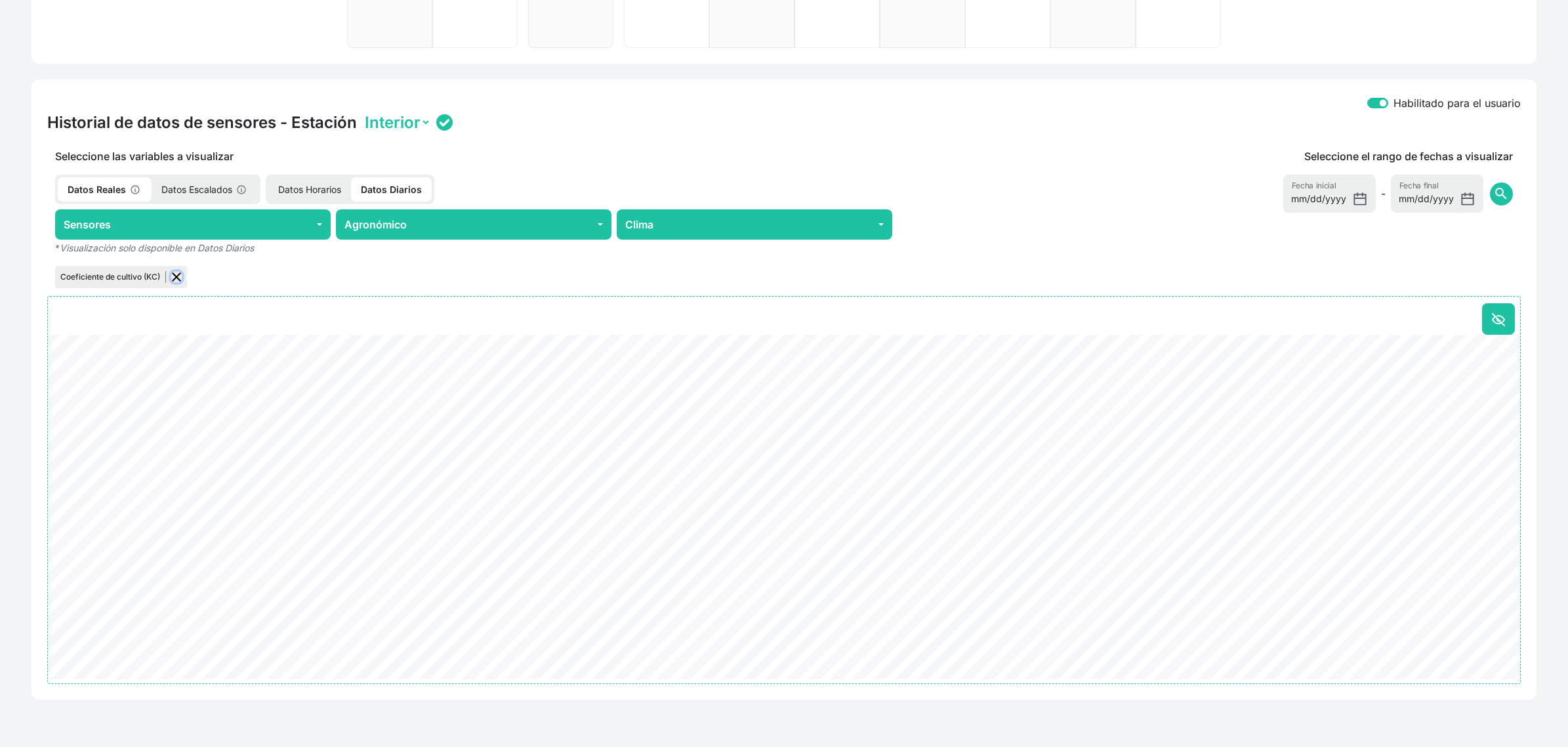
scroll to position [435, 0]
click at [1356, 203] on input "[DATE]" at bounding box center [1329, 194] width 93 height 38
type input "2025-08-04"
click at [1504, 189] on span "search" at bounding box center [1501, 194] width 16 height 16
click at [1504, 191] on span "search" at bounding box center [1501, 194] width 16 height 16
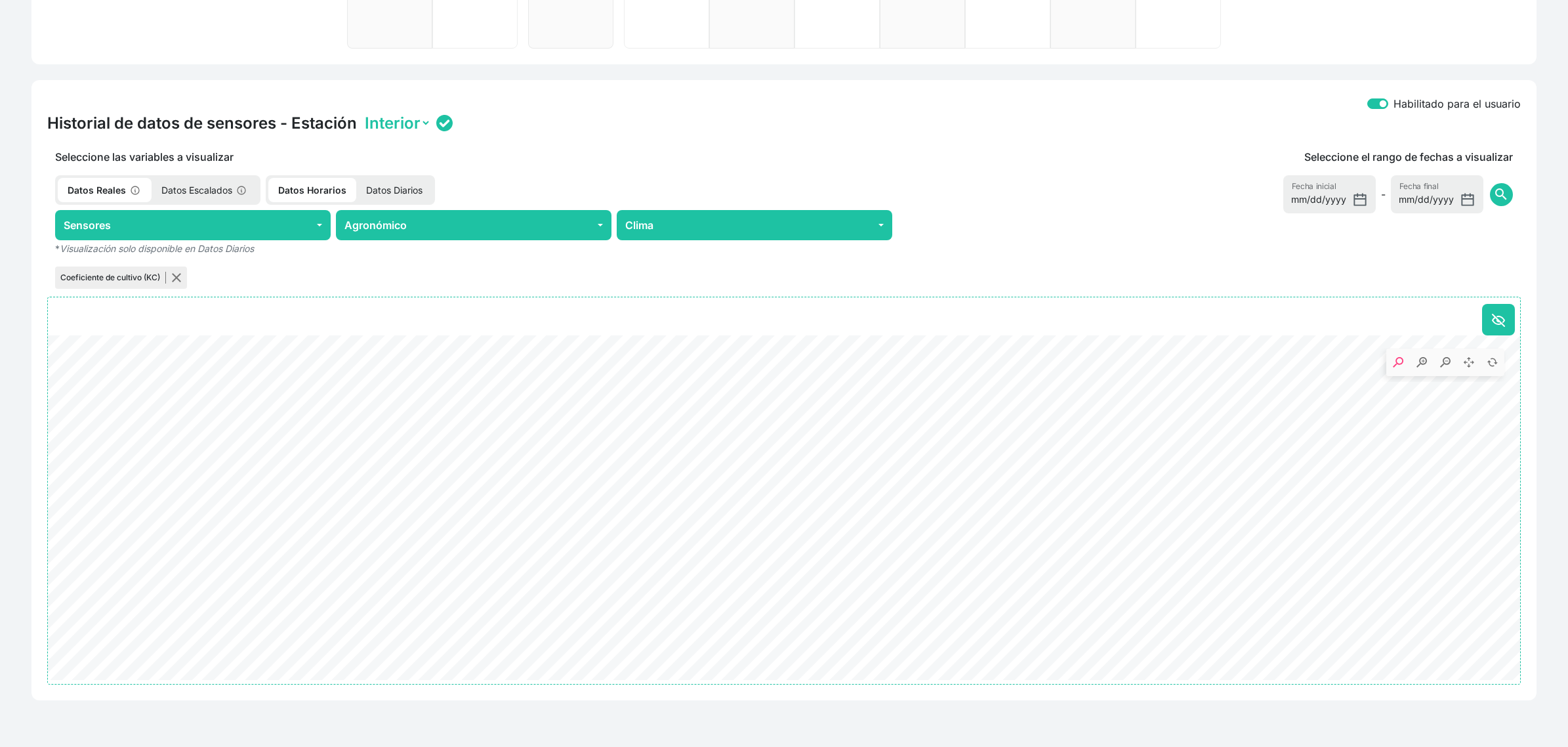
click at [1383, 489] on icon ". Syncfusion interactive chart." at bounding box center [784, 421] width 1473 height 172
click at [1261, 335] on icon ". Syncfusion interactive chart." at bounding box center [784, 421] width 1473 height 172
click at [395, 230] on button "Agronómico" at bounding box center [474, 225] width 276 height 30
click at [410, 273] on label "Zonas de humedad" at bounding box center [437, 281] width 149 height 16
click at [358, 276] on input "Zonas de humedad" at bounding box center [353, 281] width 11 height 11
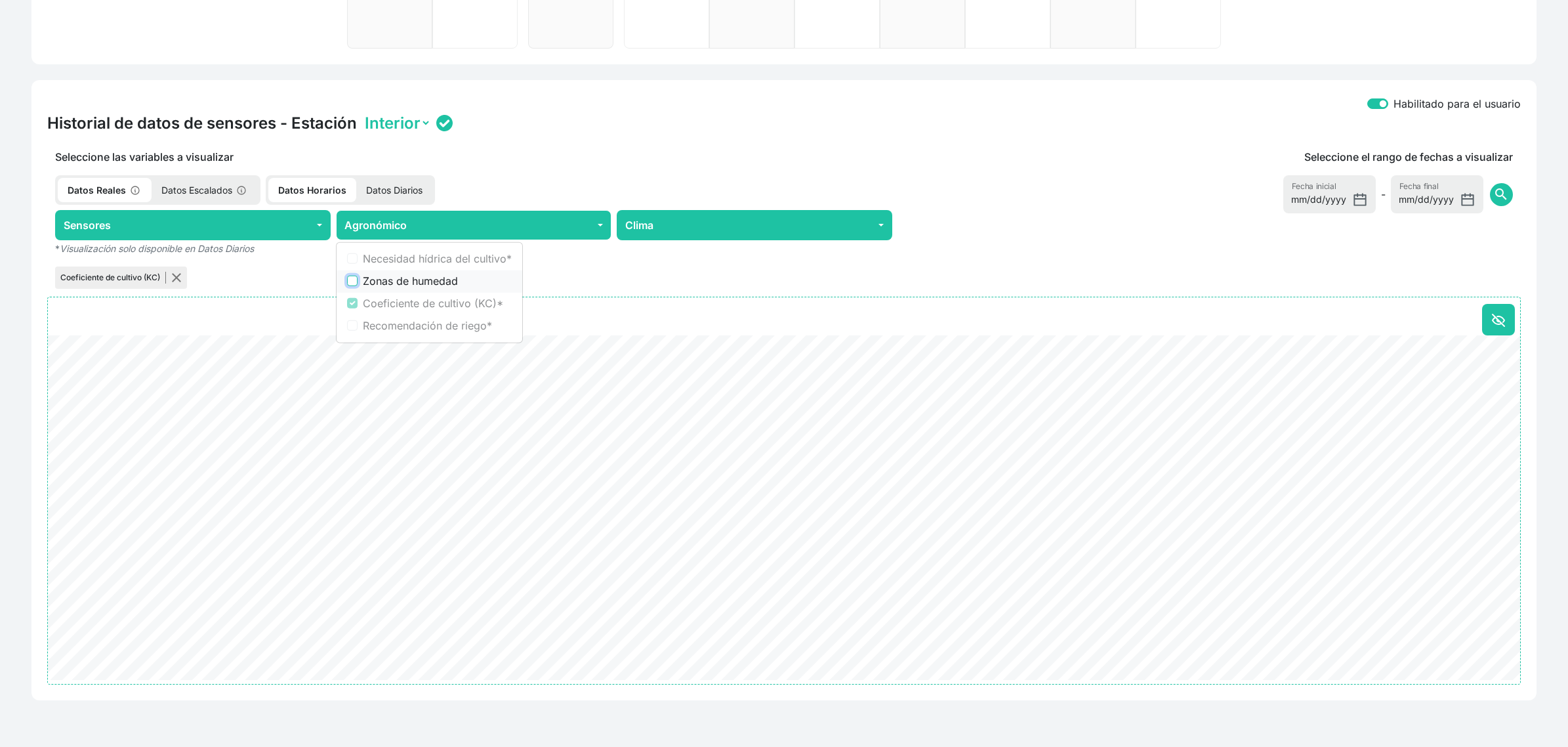
checkbox input "true"
click at [612, 274] on div "Coeficiente de cultivo (KC) Zonas de humedad" at bounding box center [474, 277] width 853 height 28
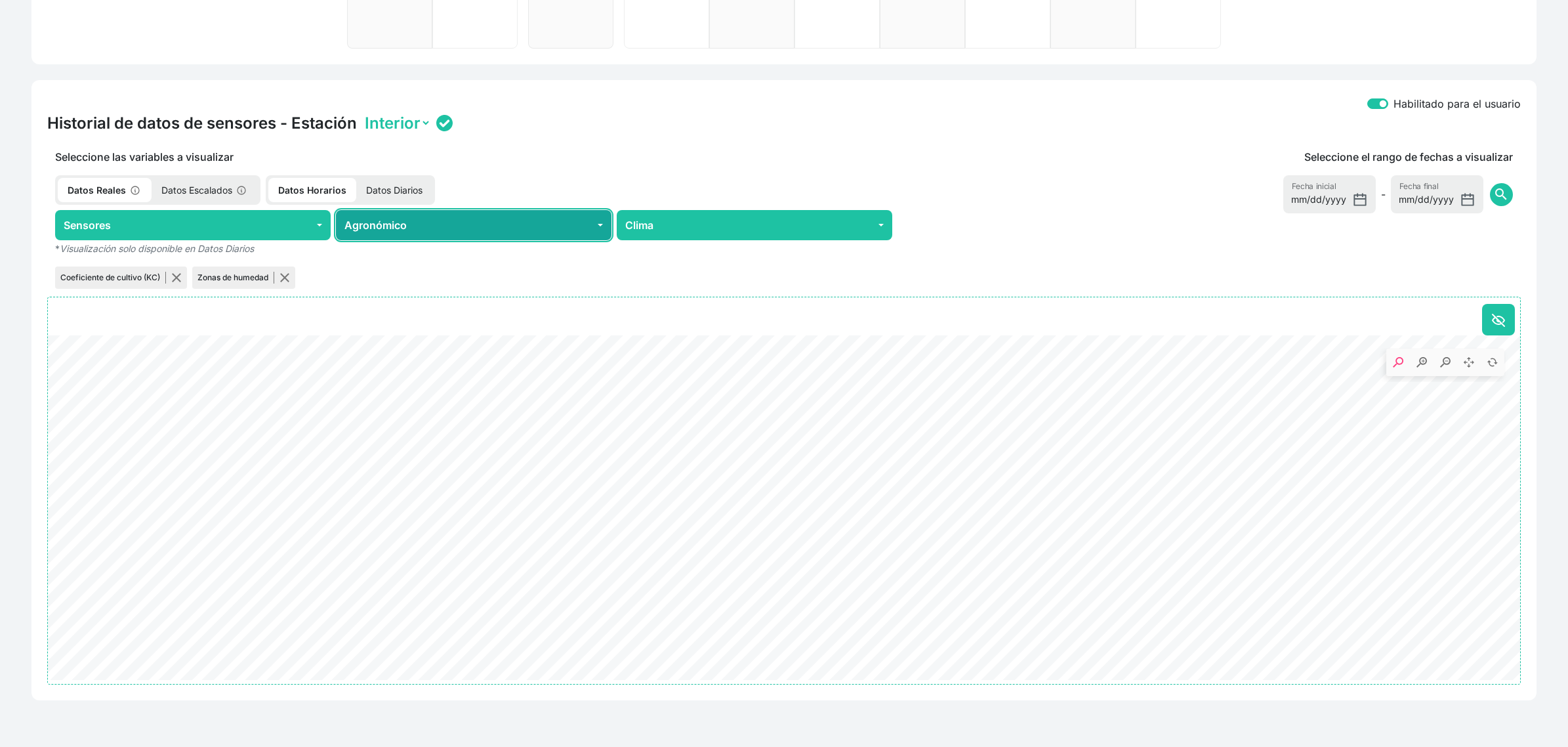
click at [387, 228] on button "Agronómico" at bounding box center [474, 225] width 276 height 30
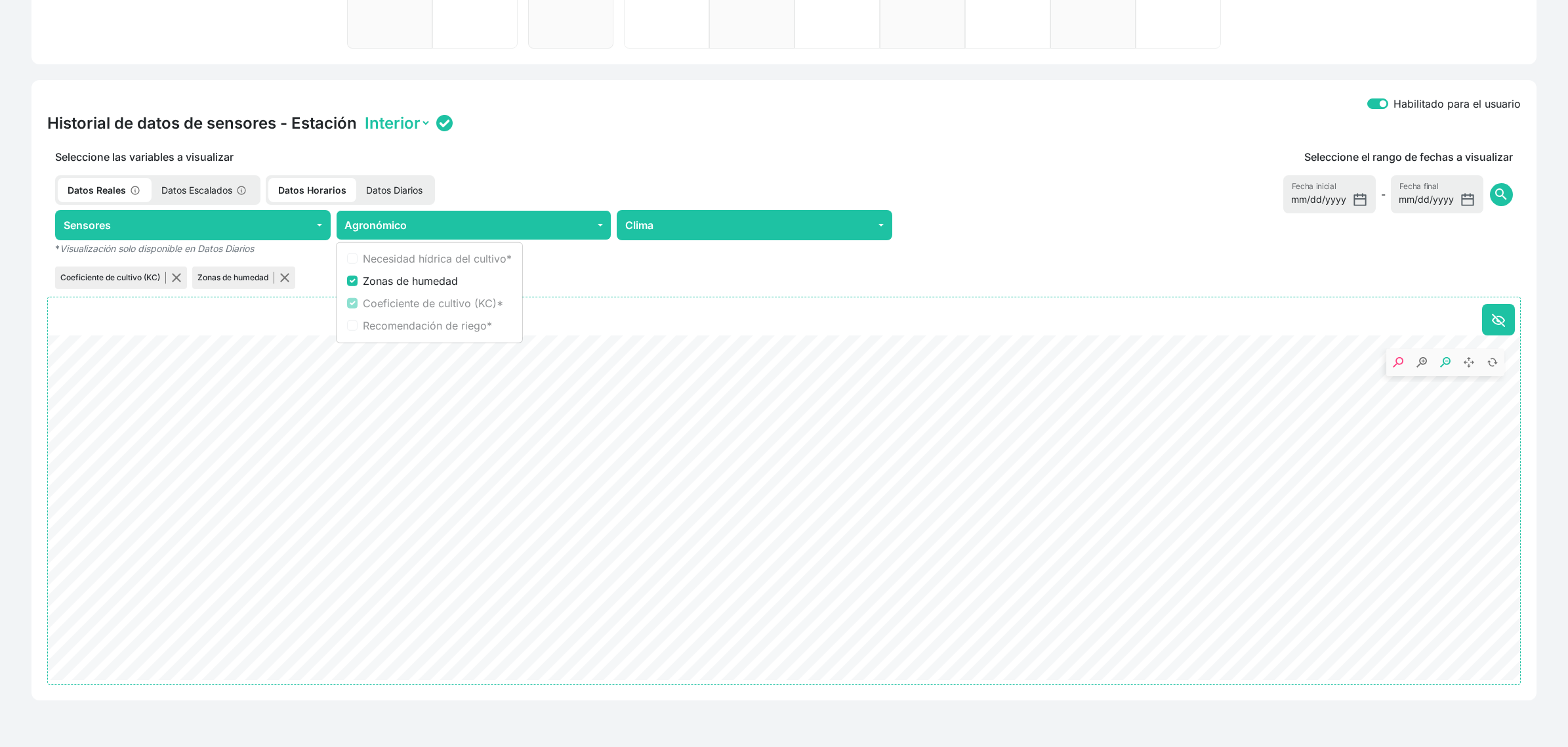
click at [1450, 353] on rect ". Syncfusion interactive chart." at bounding box center [1448, 362] width 118 height 28
drag, startPoint x: 290, startPoint y: 276, endPoint x: 354, endPoint y: 307, distance: 71.1
click at [290, 276] on button "button" at bounding box center [285, 278] width 11 height 11
click at [1543, 260] on div "Habilitado para el usuario Historial de datos de sensores - Estación Interior S…" at bounding box center [784, 389] width 1521 height 620
click at [1498, 191] on span "search" at bounding box center [1501, 194] width 16 height 16
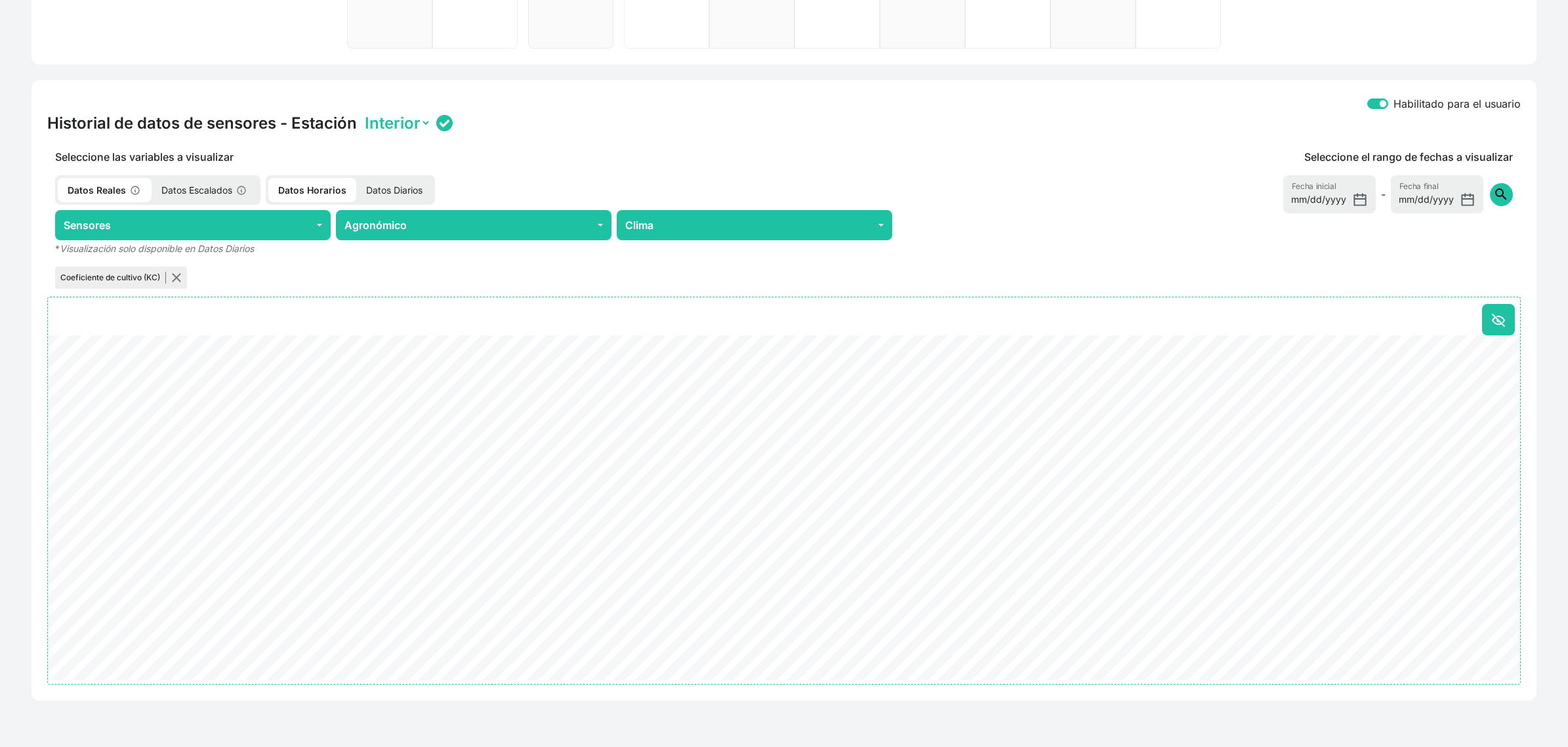
click at [1510, 191] on button "search" at bounding box center [1502, 195] width 23 height 23
click at [1509, 189] on span "search" at bounding box center [1501, 194] width 16 height 16
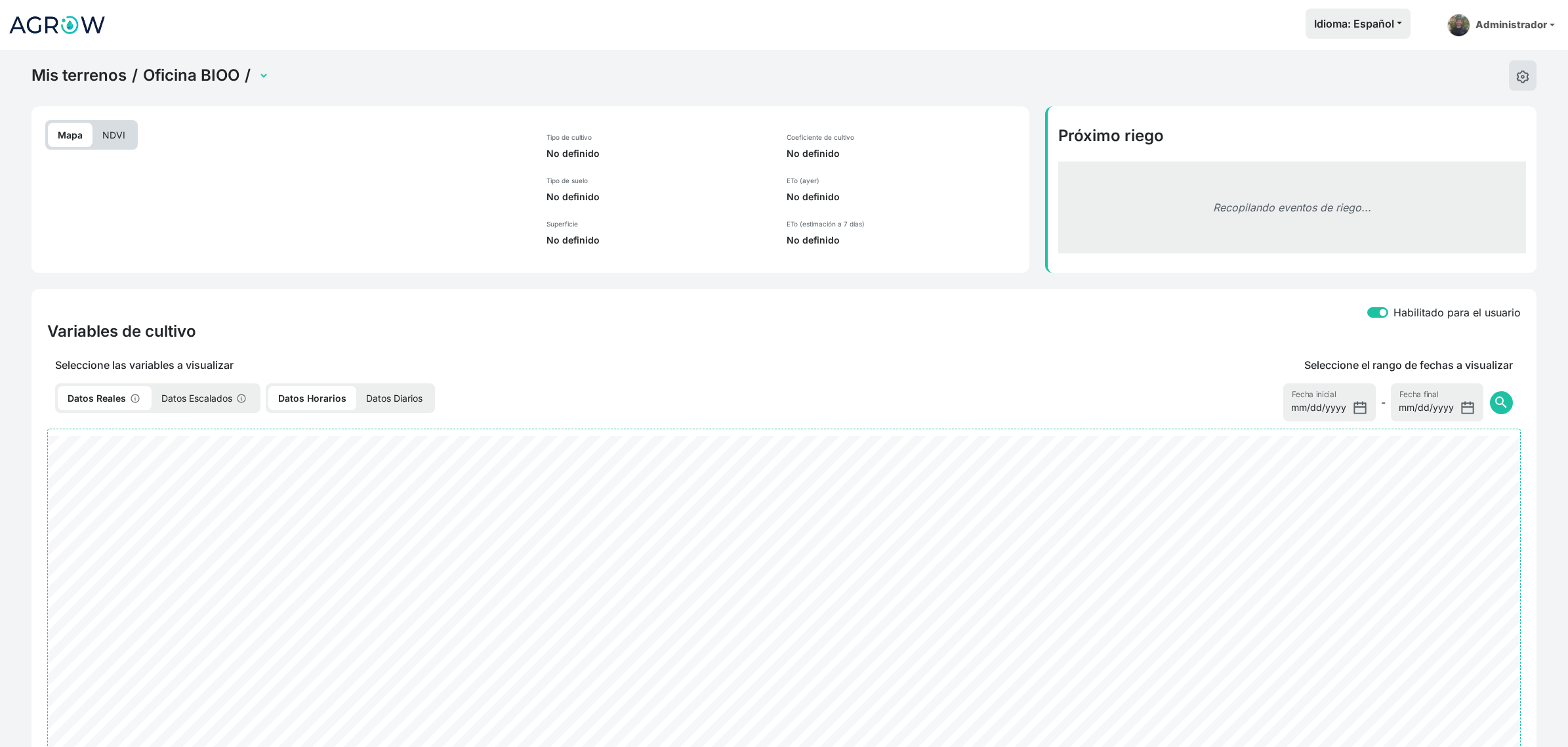
select select "2701"
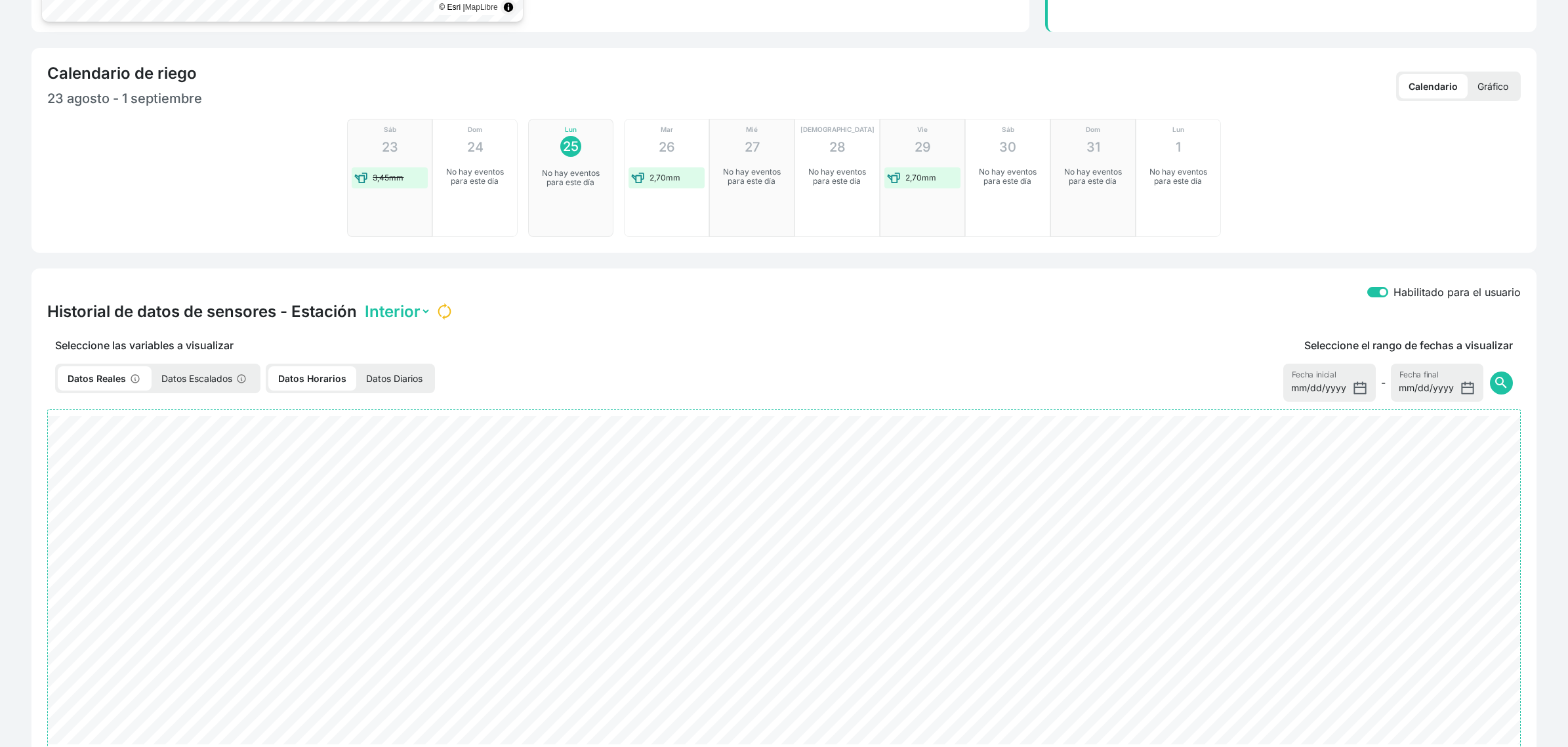
scroll to position [310, 0]
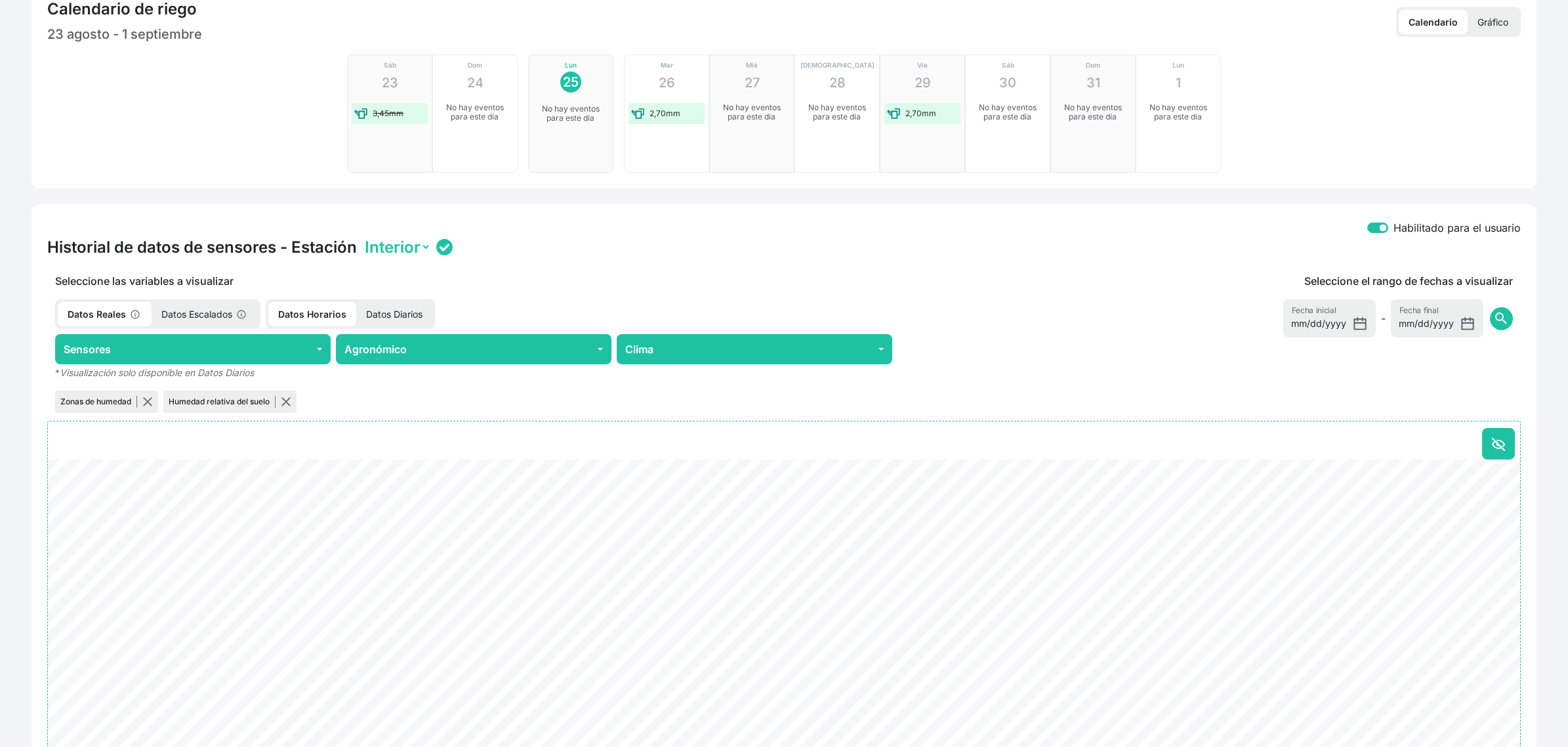
click at [408, 313] on p "Datos Diarios" at bounding box center [394, 314] width 76 height 24
click at [421, 352] on button "Agronómico" at bounding box center [474, 349] width 276 height 30
click at [466, 423] on label "Coeficiente de cultivo (KC) *" at bounding box center [437, 427] width 149 height 16
click at [358, 423] on input "Coeficiente de cultivo (KC) *" at bounding box center [353, 427] width 11 height 11
checkbox input "true"
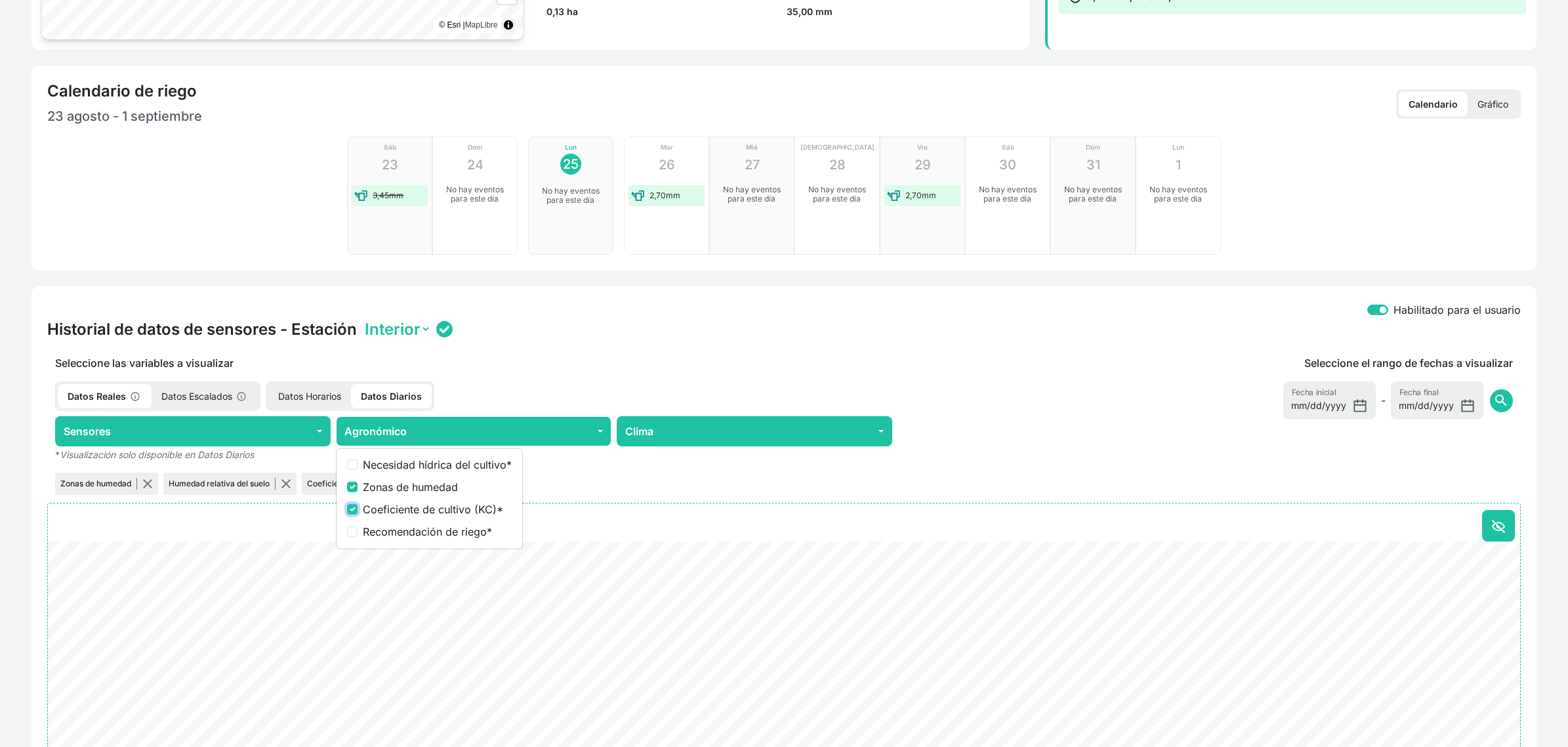
scroll to position [0, 0]
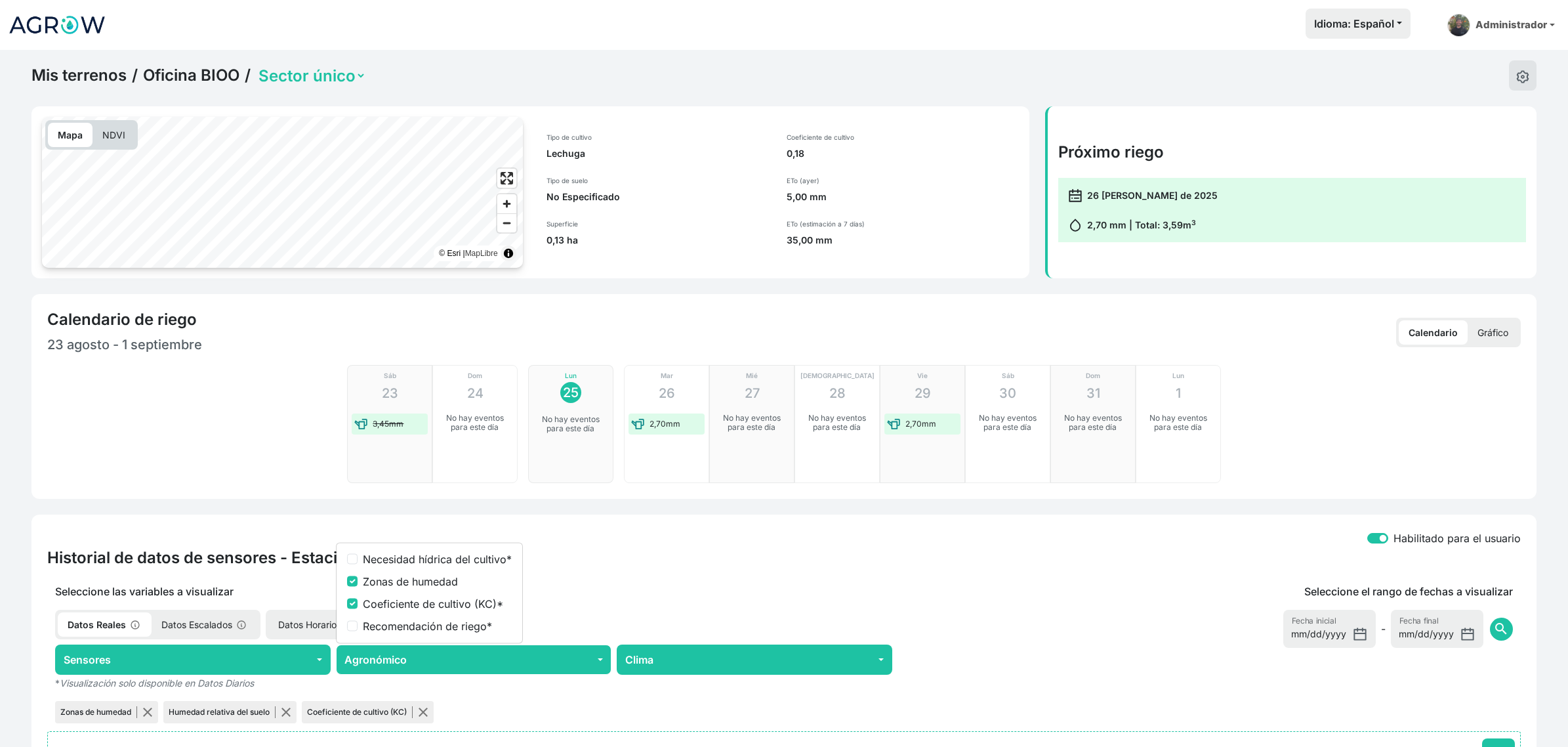
click at [293, 79] on select "Sector único" at bounding box center [311, 76] width 110 height 20
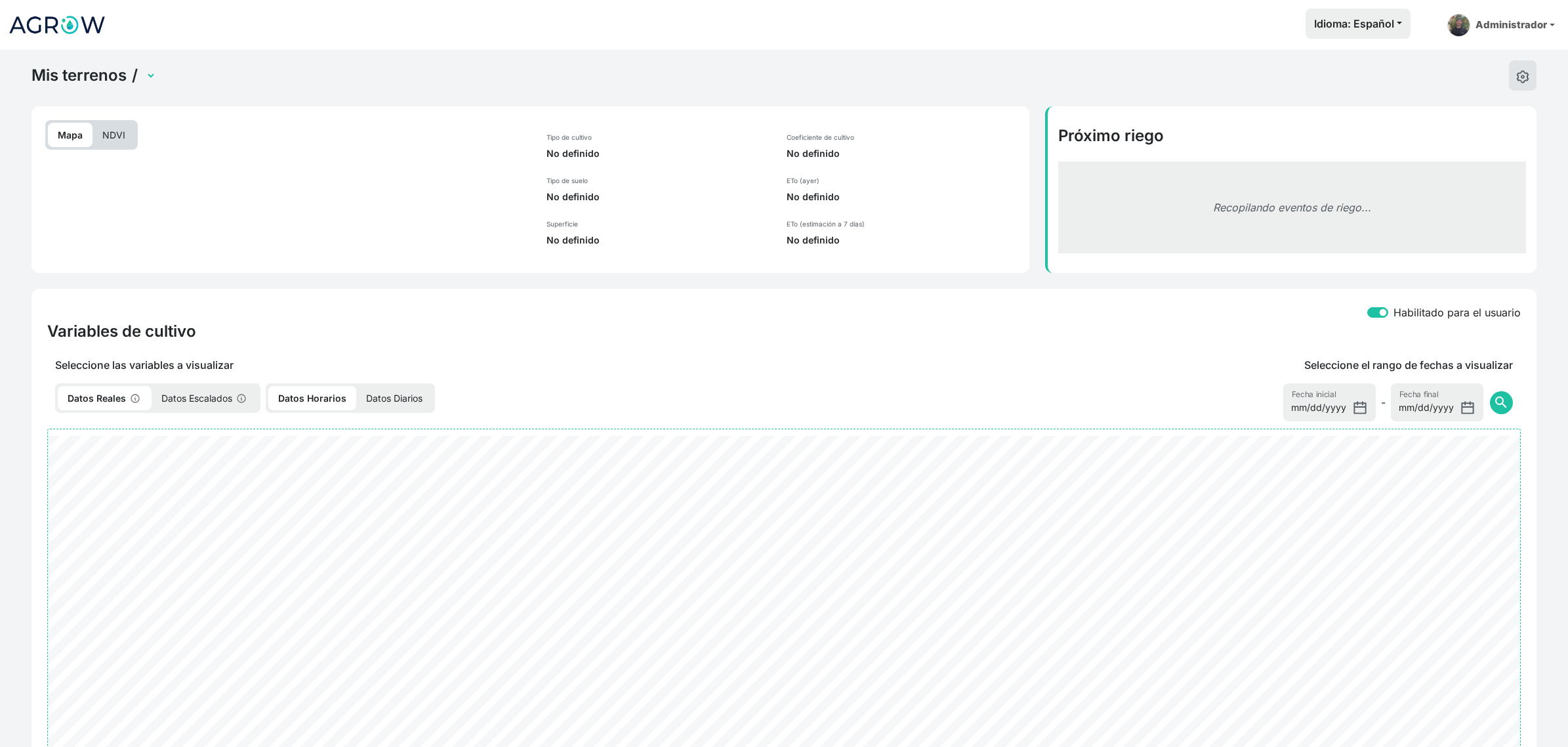
select select "2216"
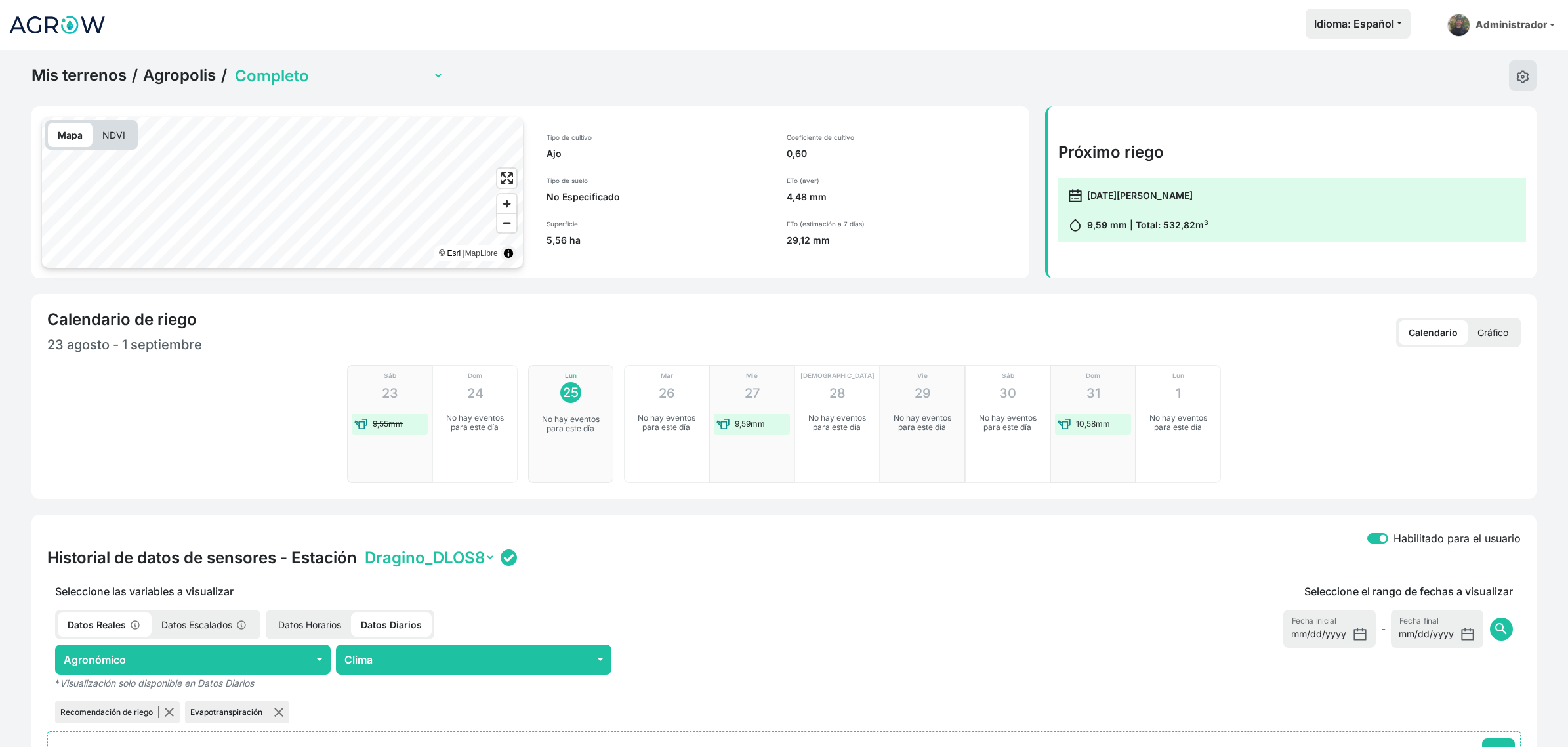
click at [108, 70] on link "Mis terrenos" at bounding box center [79, 75] width 95 height 20
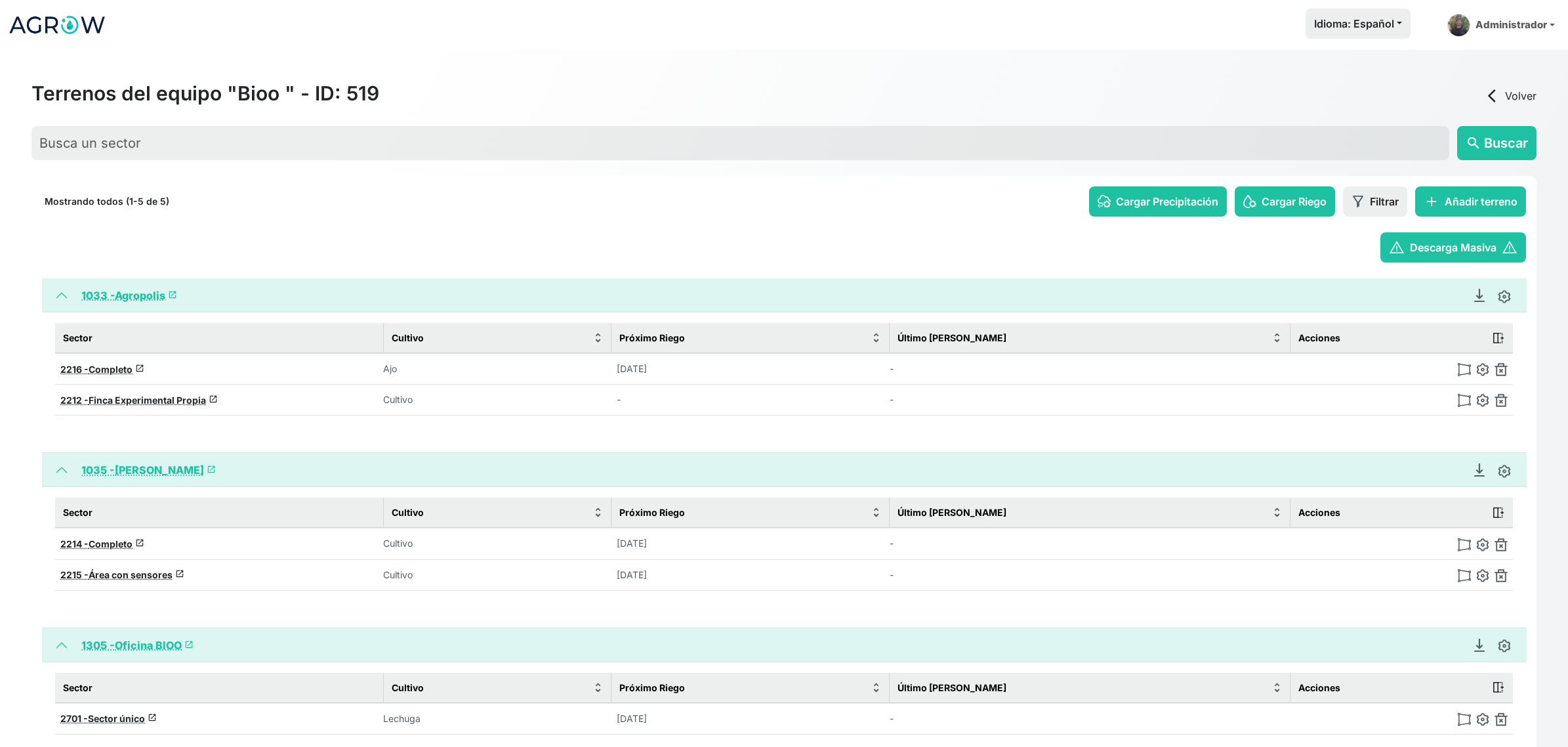
scroll to position [63, 0]
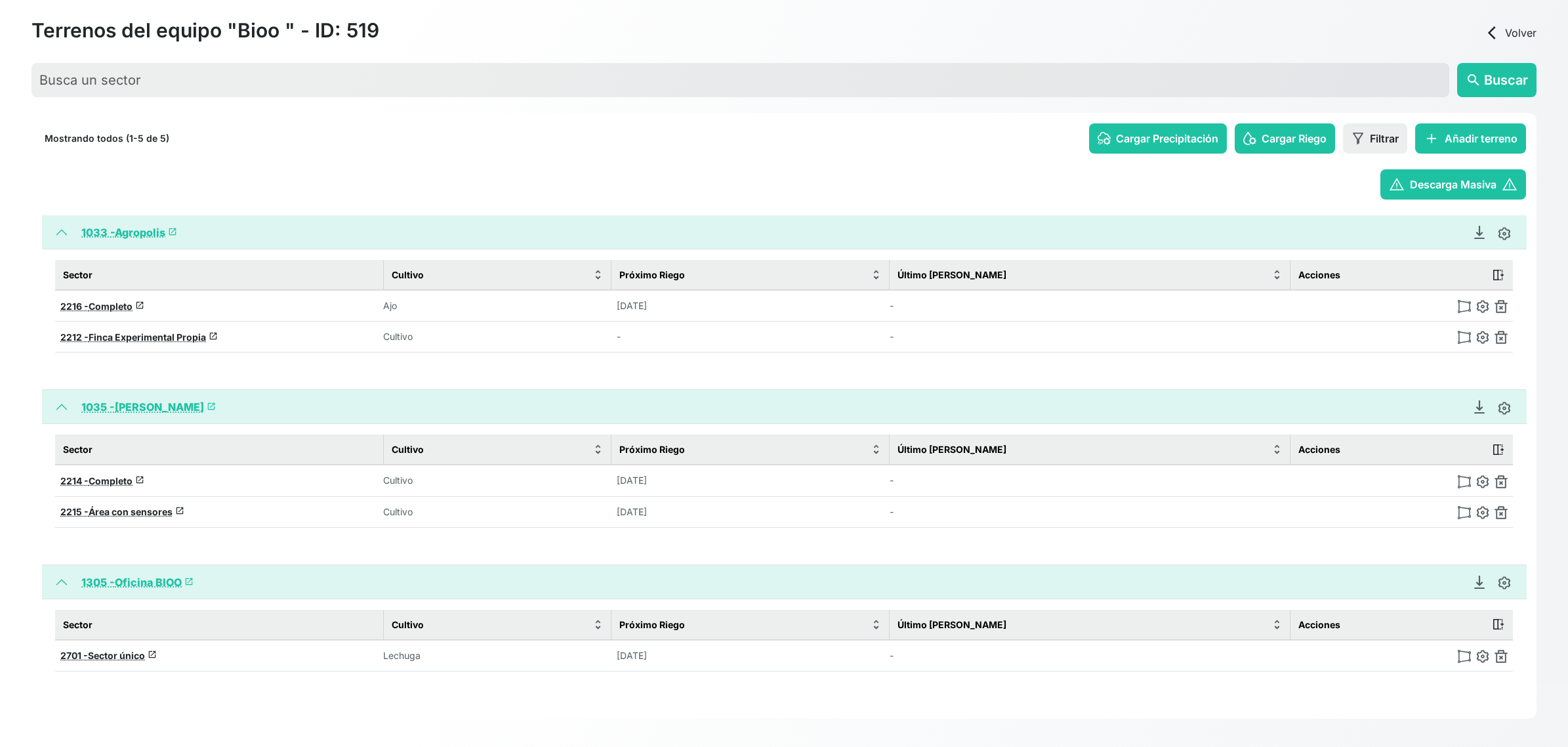
click at [143, 509] on span "Área con sensores" at bounding box center [130, 512] width 84 height 11
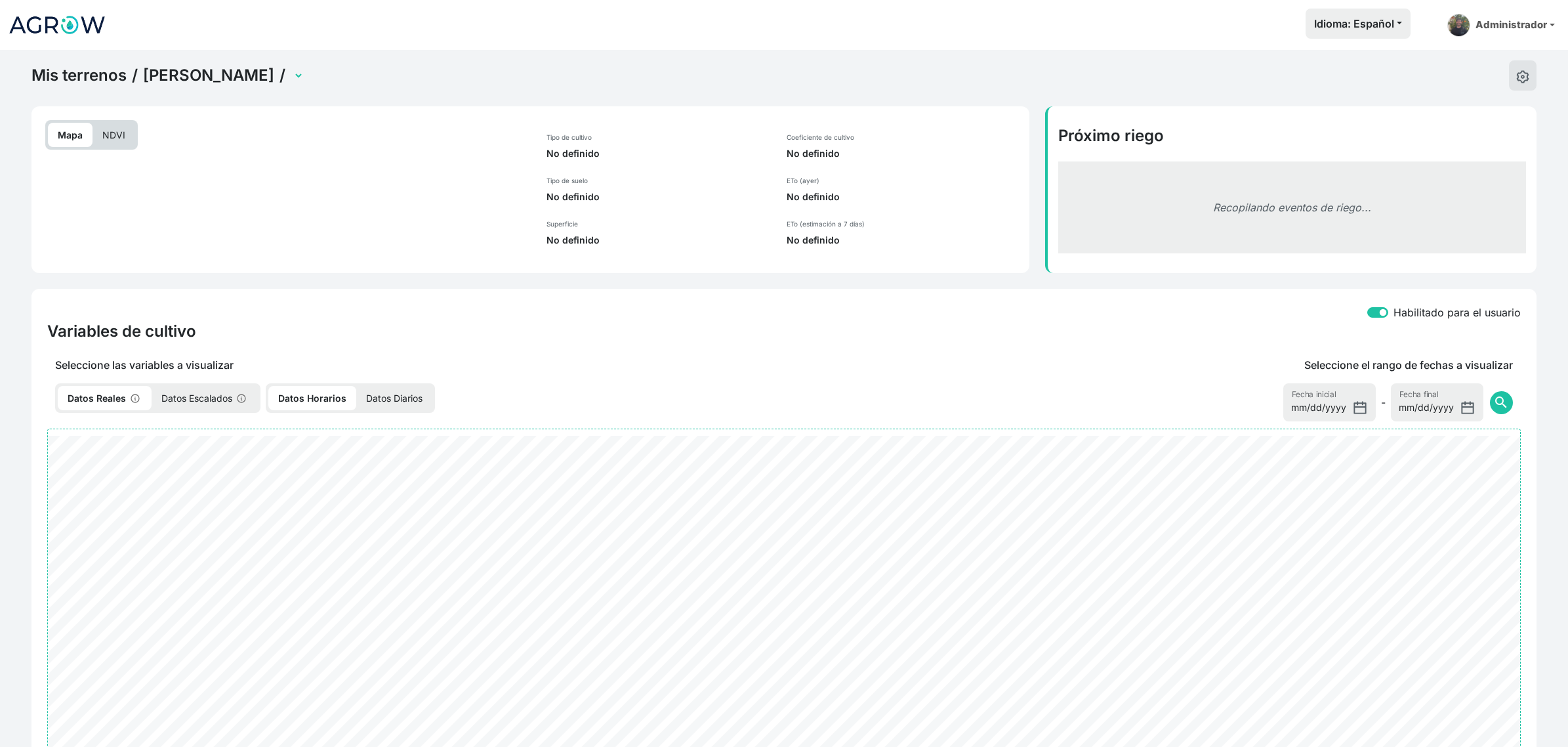
select select "2215"
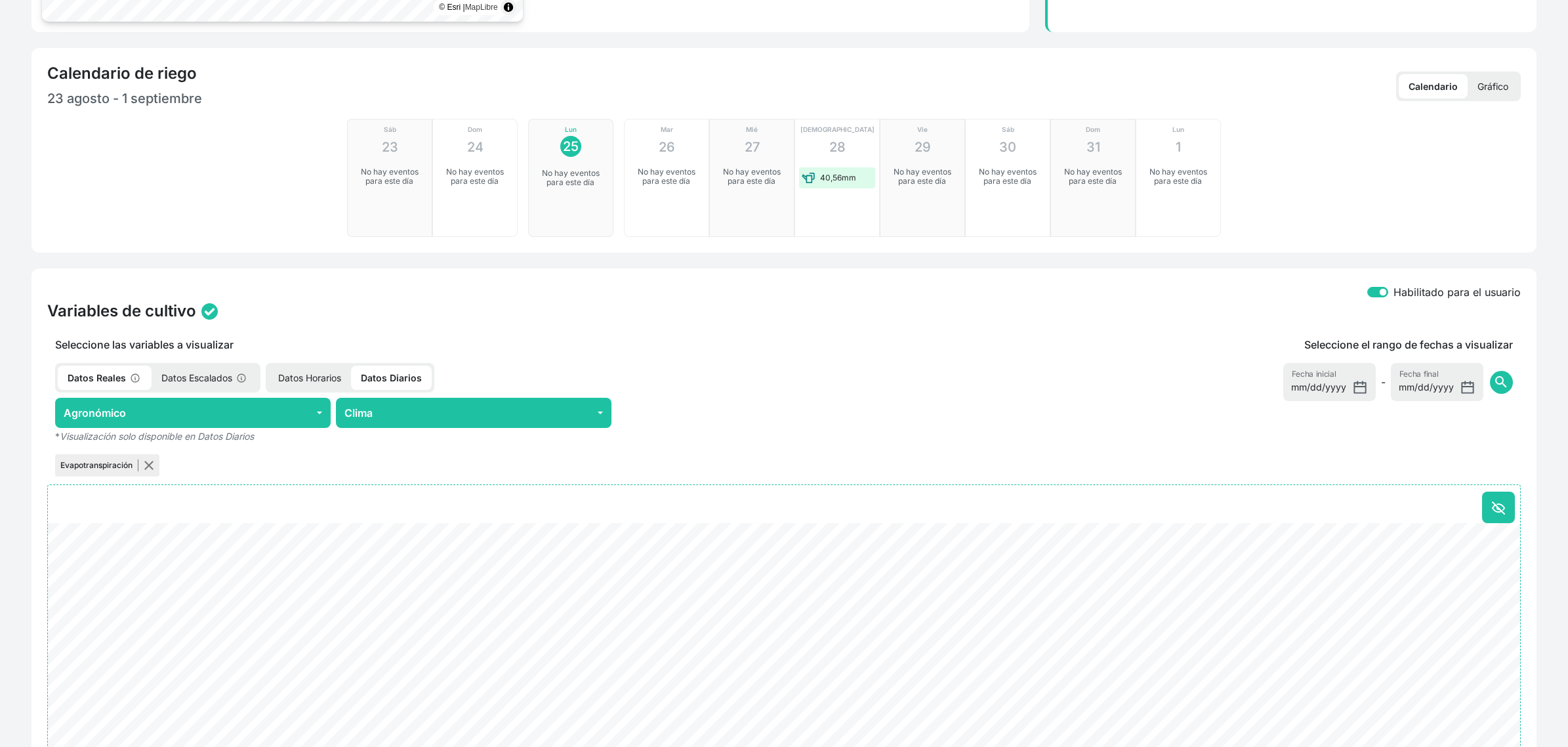
scroll to position [328, 0]
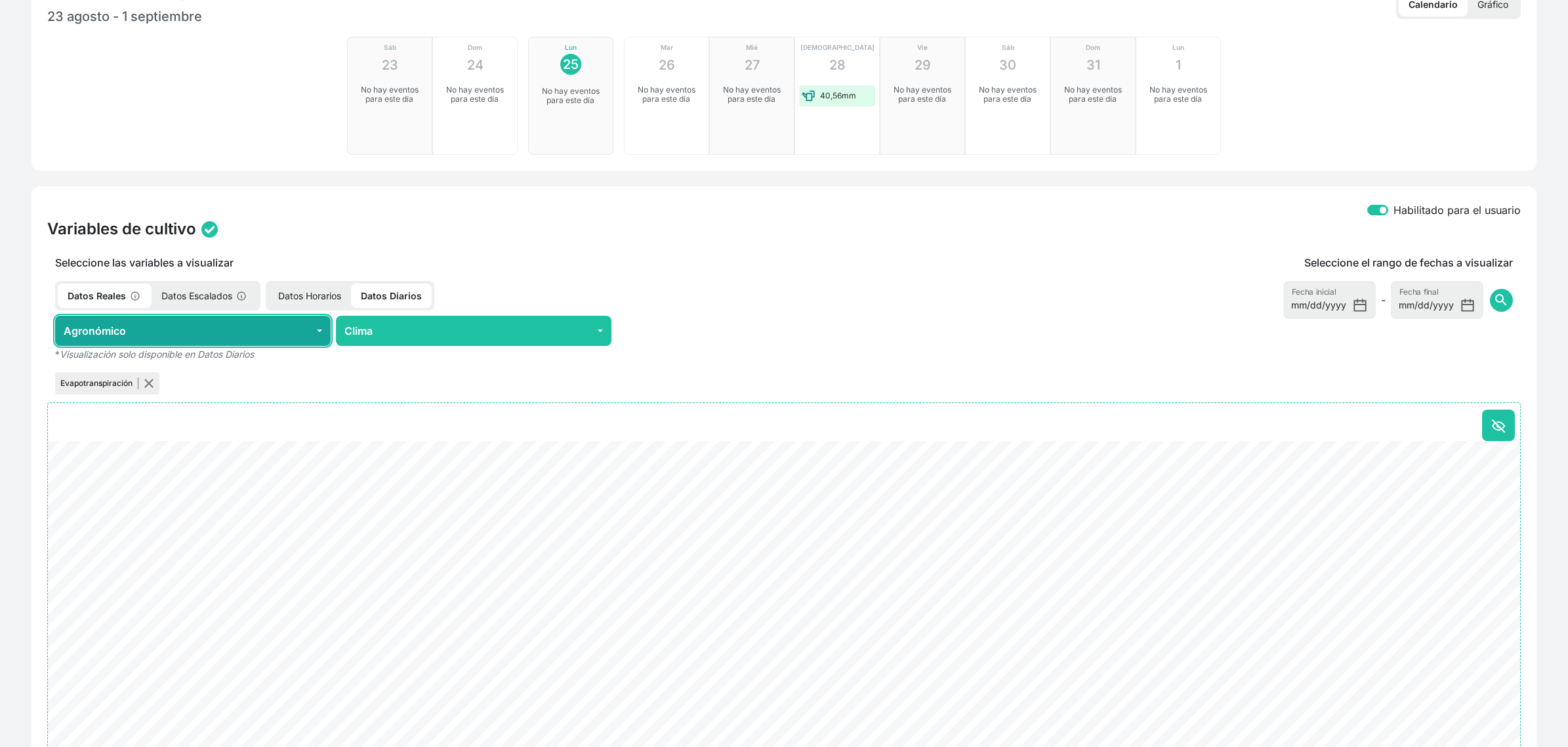
click at [185, 331] on button "Agronómico" at bounding box center [193, 331] width 276 height 30
click at [185, 332] on button "Agronómico" at bounding box center [193, 331] width 276 height 30
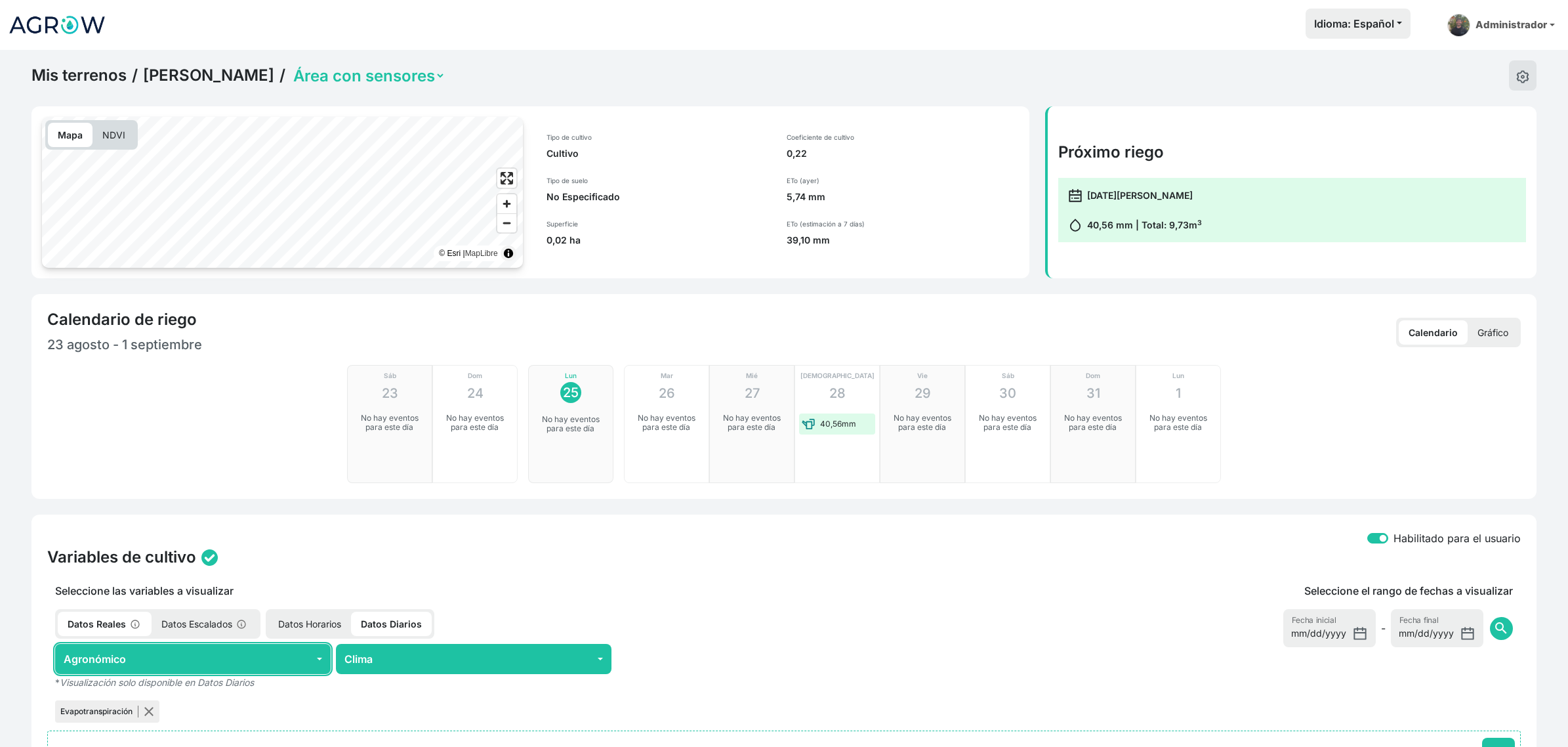
scroll to position [82, 0]
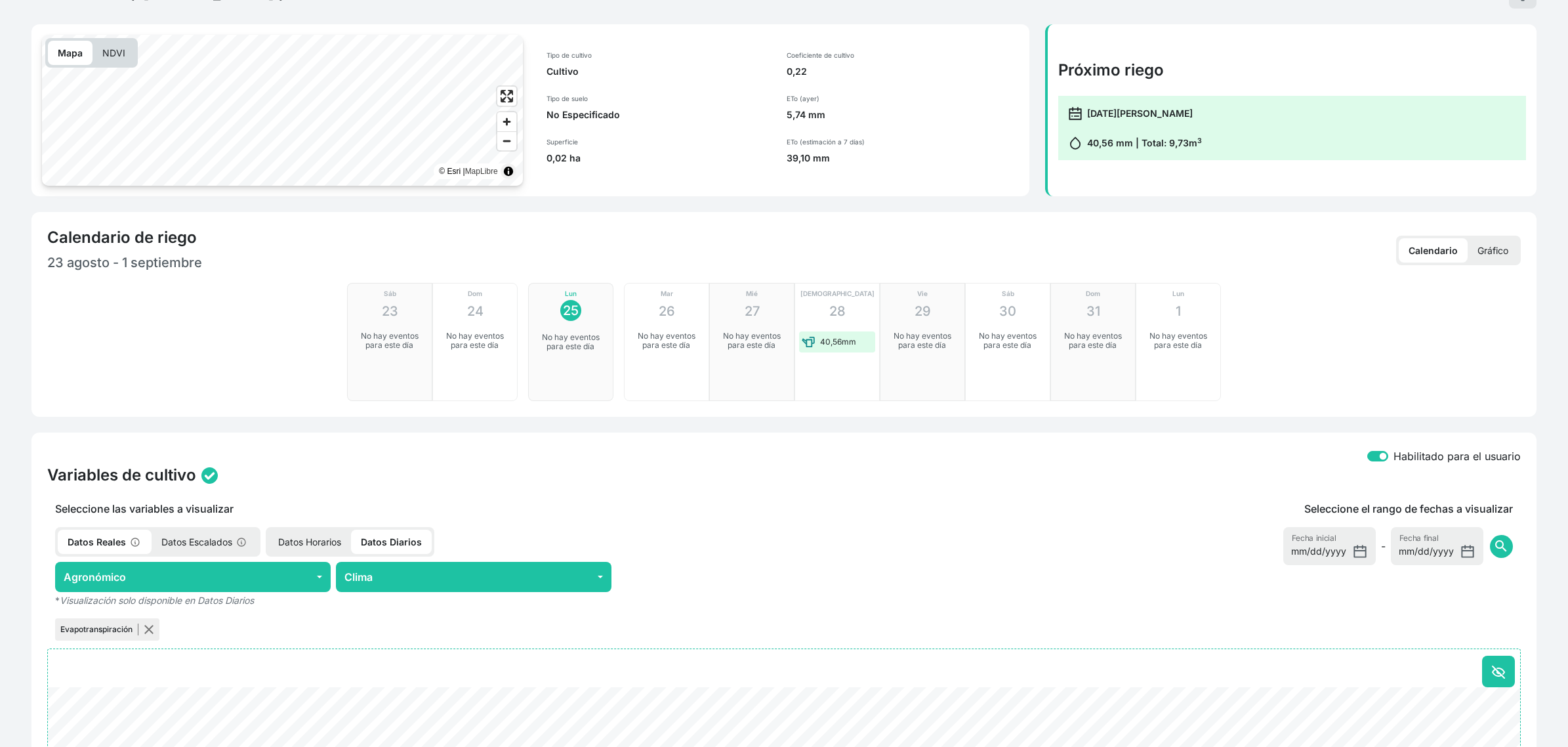
drag, startPoint x: 1502, startPoint y: 247, endPoint x: 1492, endPoint y: 243, distance: 10.8
click at [1498, 246] on p "Gráfico" at bounding box center [1493, 250] width 51 height 24
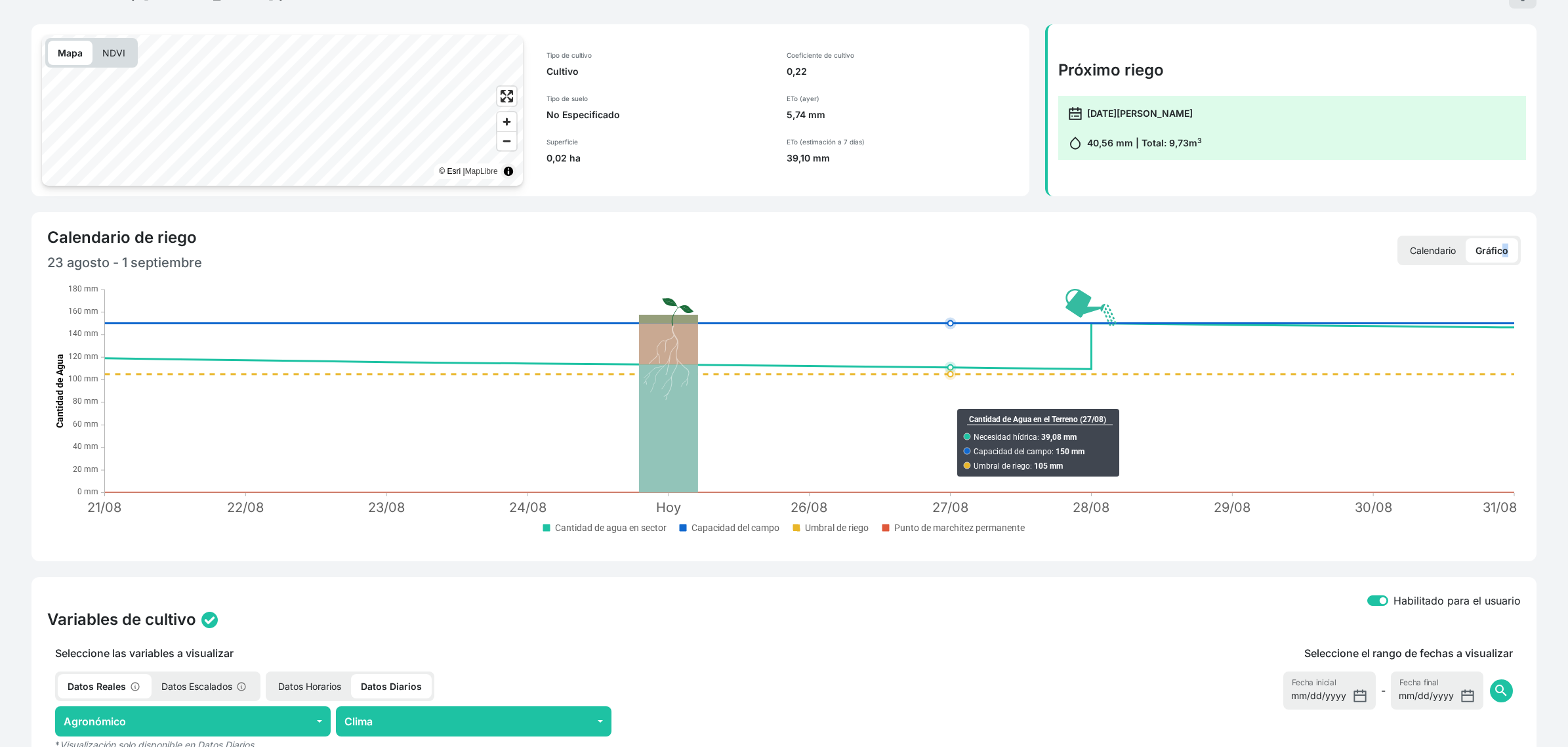
scroll to position [0, 0]
